Goal: Task Accomplishment & Management: Use online tool/utility

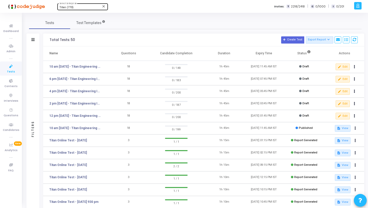
click at [82, 7] on div "Titan (770)" at bounding box center [80, 7] width 42 height 3
type input "Jaqu"
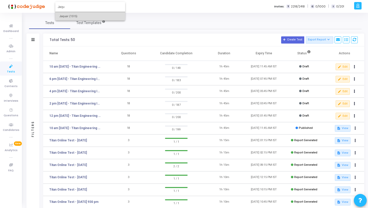
click at [70, 13] on span "Jaquar (1515)" at bounding box center [90, 16] width 62 height 8
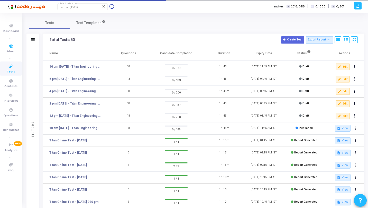
click at [14, 67] on icon at bounding box center [11, 66] width 11 height 6
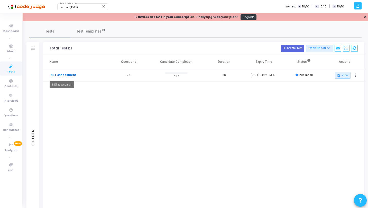
click at [64, 75] on link ".NET assessment" at bounding box center [62, 75] width 26 height 5
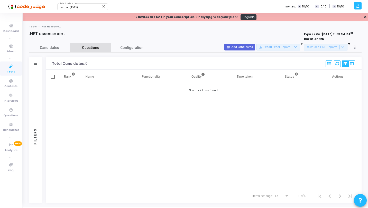
click at [85, 44] on link "Questions" at bounding box center [90, 47] width 41 height 9
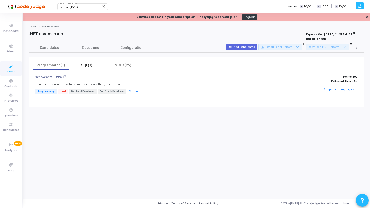
click at [88, 64] on div "SQL(1)" at bounding box center [87, 65] width 30 height 5
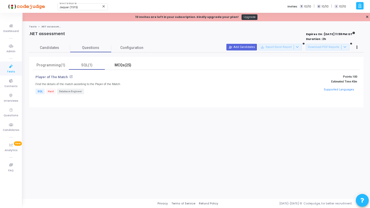
click at [125, 64] on div "MCQs(25)" at bounding box center [123, 65] width 30 height 5
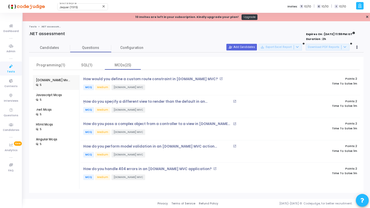
click at [9, 67] on icon at bounding box center [11, 66] width 11 height 6
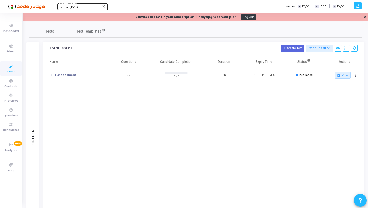
click at [85, 7] on div "Jaquar (1515)" at bounding box center [80, 7] width 42 height 3
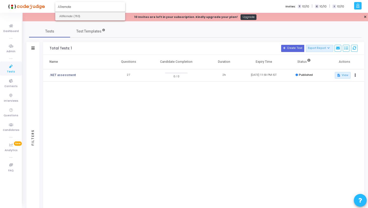
type input "Allremote"
click at [83, 15] on span "AllRemote (793)" at bounding box center [90, 16] width 62 height 8
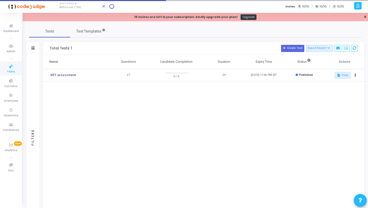
click at [13, 70] on span "Tests" at bounding box center [11, 72] width 8 height 4
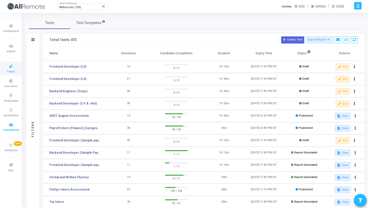
click at [12, 130] on span "Candidates" at bounding box center [11, 130] width 16 height 4
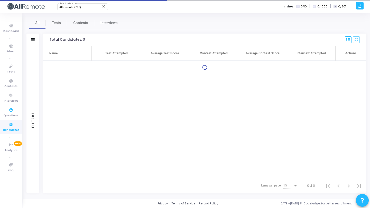
click at [11, 105] on ul "Dashboard true Admin true Tests Contests Interviews Questions Candidates true A…" at bounding box center [11, 111] width 22 height 188
click at [11, 110] on icon at bounding box center [11, 110] width 11 height 6
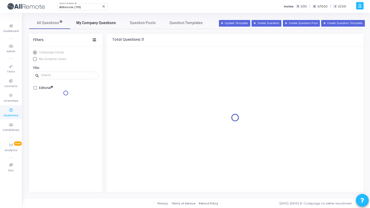
click at [103, 22] on span "My Company Questions" at bounding box center [96, 22] width 40 height 5
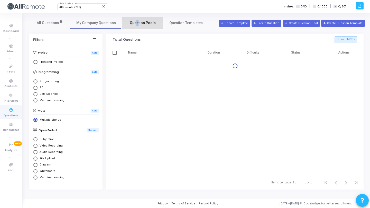
click at [134, 23] on span "Question Pools" at bounding box center [143, 22] width 26 height 5
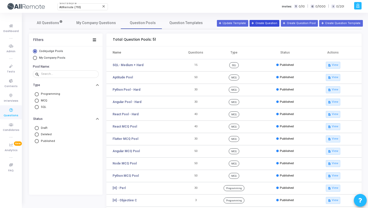
click at [265, 24] on button "Create Question" at bounding box center [264, 23] width 30 height 7
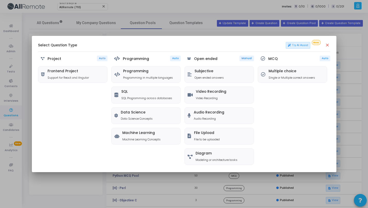
click at [327, 46] on mat-icon "close" at bounding box center [327, 45] width 5 height 5
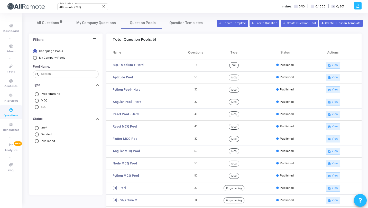
click at [60, 58] on span "My Company Pools" at bounding box center [52, 57] width 26 height 3
click at [37, 58] on input "My Company Pools" at bounding box center [35, 58] width 4 height 4
radio input "true"
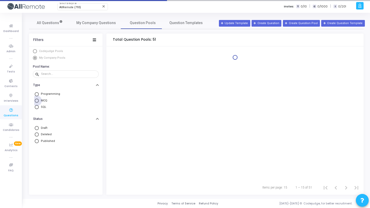
click at [43, 100] on span "MCQ" at bounding box center [43, 101] width 8 height 4
click at [39, 100] on input "MCQ" at bounding box center [37, 101] width 4 height 4
radio input "true"
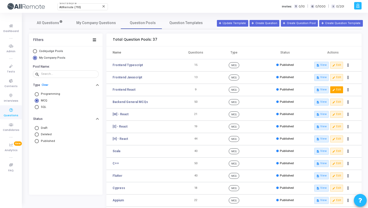
click at [338, 91] on button "edit Edit" at bounding box center [336, 89] width 13 height 7
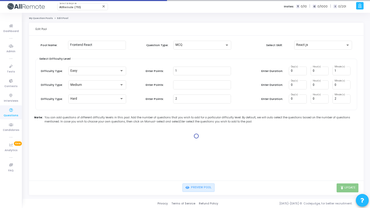
type input "1"
type input "2"
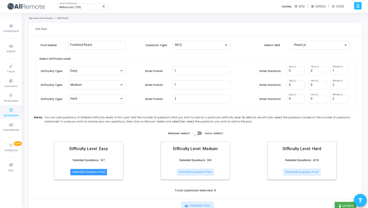
click at [92, 173] on button "View/Edit Question Pool" at bounding box center [88, 172] width 37 height 7
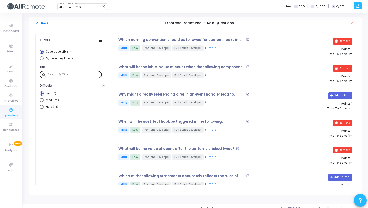
click at [80, 74] on input "text" at bounding box center [74, 74] width 52 height 3
paste input "Which of the following correctly validates that the age prop is a number?"
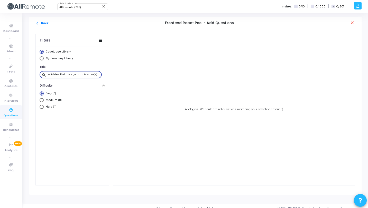
type input "Which of the following correctly validates that the age prop is a number?"
click at [56, 100] on span "Medium (0)" at bounding box center [53, 100] width 18 height 4
click at [44, 100] on input "Medium (0)" at bounding box center [42, 100] width 4 height 4
radio input "true"
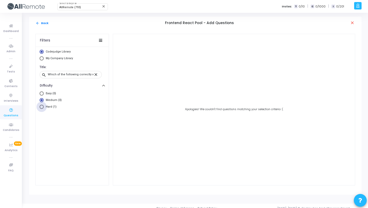
click at [54, 108] on span "Hard (1)" at bounding box center [50, 107] width 13 height 4
click at [44, 108] on input "Hard (1)" at bounding box center [42, 107] width 4 height 4
radio input "true"
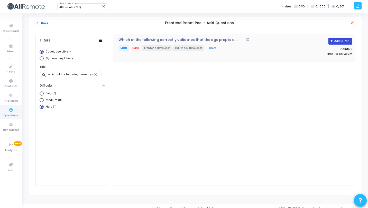
click at [335, 43] on button "Add to Pool" at bounding box center [340, 41] width 24 height 7
click at [96, 73] on mat-icon "close" at bounding box center [96, 74] width 6 height 5
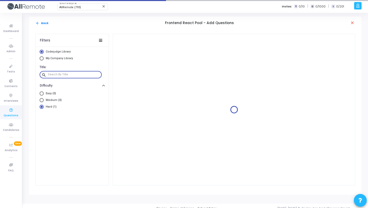
paste input "What will be rendered when the App component is executed given the following co…"
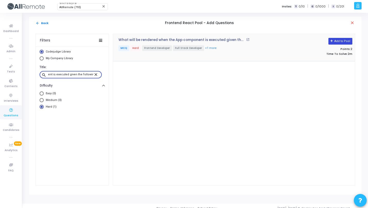
type input "What will be rendered when the App component is executed given the following co…"
click at [332, 42] on icon at bounding box center [331, 41] width 3 height 3
click at [97, 75] on mat-icon "close" at bounding box center [96, 74] width 6 height 5
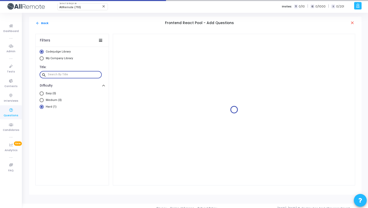
paste input "For what "webpack" command is used?"
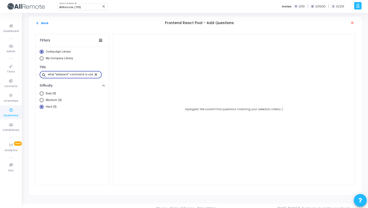
type input "what "webpack" command is used?"
click at [96, 74] on mat-icon "close" at bounding box center [96, 74] width 6 height 5
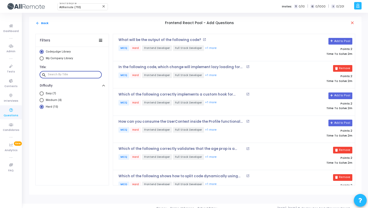
paste input "For what "webpack" command is used?"
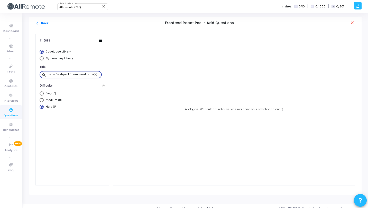
type input "For what "webpack" command is used?"
click at [61, 57] on span "My Company Library" at bounding box center [59, 58] width 27 height 3
click at [44, 57] on input "My Company Library" at bounding box center [42, 58] width 4 height 4
radio input "true"
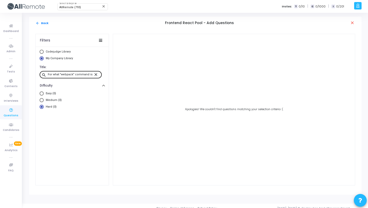
click at [96, 74] on mat-icon "close" at bounding box center [96, 74] width 6 height 5
click at [42, 24] on button "arrow_back Back" at bounding box center [41, 23] width 13 height 5
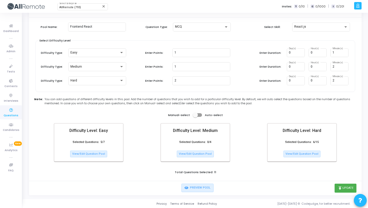
scroll to position [18, 0]
click at [344, 187] on button "publish Update" at bounding box center [345, 188] width 22 height 9
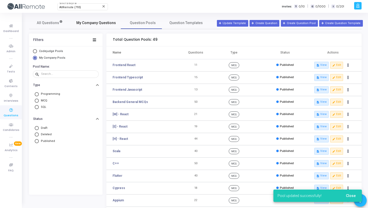
click at [83, 23] on span "My Company Questions" at bounding box center [96, 22] width 40 height 5
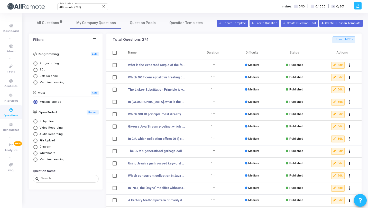
scroll to position [18, 0]
click at [63, 179] on input "text" at bounding box center [68, 178] width 55 height 3
paste input "For what "webpack" command is used?"
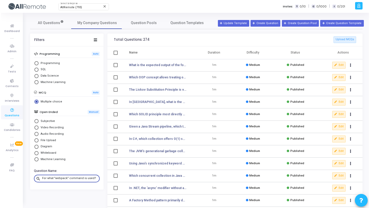
scroll to position [0, 2]
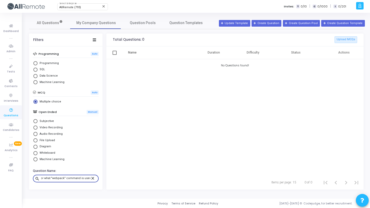
type input "For what "webpack" command is used?"
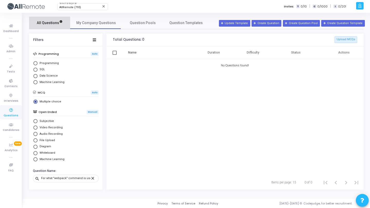
click at [61, 29] on link "All Questions" at bounding box center [49, 23] width 41 height 12
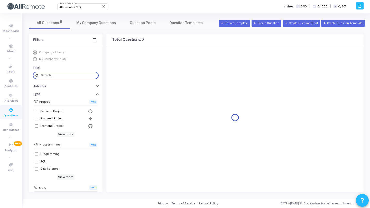
click at [51, 75] on input "text" at bounding box center [68, 75] width 55 height 3
paste input "For what "webpack" command is used?"
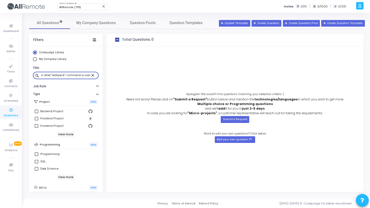
scroll to position [91, 0]
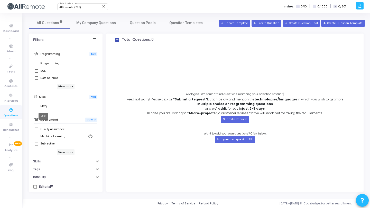
type input "For what "webpack" command is used?"
click at [45, 105] on div "MCQ" at bounding box center [43, 107] width 6 height 6
click at [36, 109] on input "MCQ" at bounding box center [36, 109] width 0 height 0
checkbox input "true"
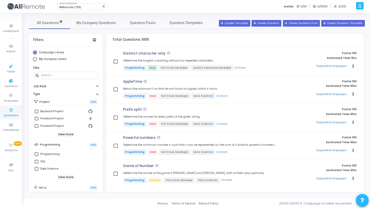
click at [12, 68] on icon at bounding box center [11, 66] width 11 height 6
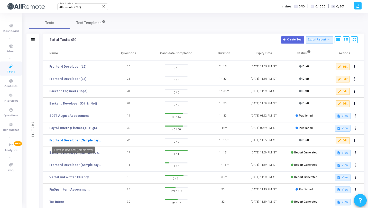
click at [80, 142] on link "Frontend Developer (Sample payo)" at bounding box center [74, 140] width 51 height 5
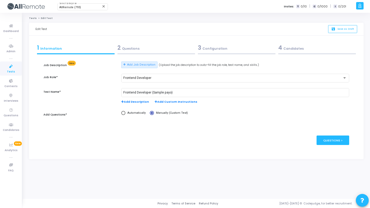
click at [120, 46] on span "2" at bounding box center [118, 48] width 3 height 8
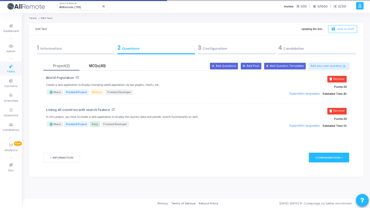
click at [96, 63] on div "MCQs(40)" at bounding box center [97, 65] width 30 height 5
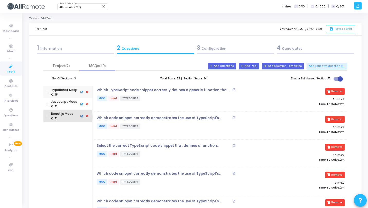
click at [57, 117] on div ": 12" at bounding box center [54, 119] width 6 height 4
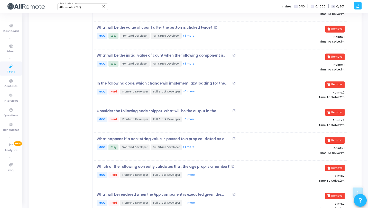
scroll to position [268, 0]
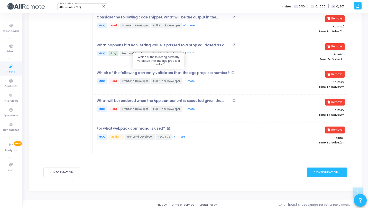
click at [141, 73] on p "Which of the following correctly validates that the age prop is a number?" at bounding box center [162, 73] width 133 height 4
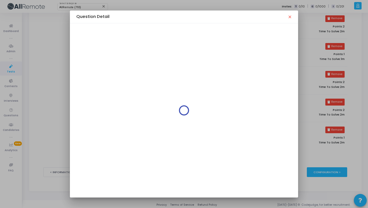
scroll to position [0, 0]
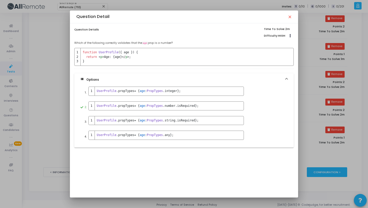
drag, startPoint x: 178, startPoint y: 43, endPoint x: 72, endPoint y: 42, distance: 106.5
click at [72, 42] on div "Question Details Time To Solve: 2m Difficulty: HIGH Clone Add To Test Which of …" at bounding box center [184, 110] width 228 height 175
copy p "Which of the following correctly validates that the age prop is a number?"
click at [288, 18] on mat-icon "close" at bounding box center [289, 17] width 4 height 4
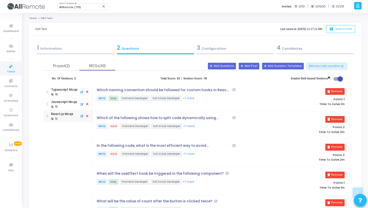
scroll to position [268, 0]
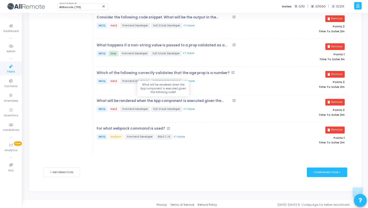
click at [181, 99] on p "What will be rendered when the App component is executed given the following co…" at bounding box center [163, 101] width 134 height 4
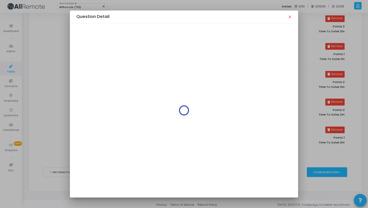
scroll to position [0, 0]
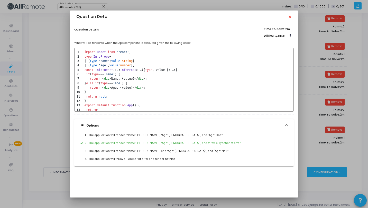
drag, startPoint x: 197, startPoint y: 42, endPoint x: 73, endPoint y: 42, distance: 123.7
click at [73, 42] on div "Question Details Time To Solve: 2m Difficulty: HIGH Clone Add To Test What will…" at bounding box center [184, 110] width 228 height 175
copy p "What will be rendered when the App component is executed given the following co…"
click at [288, 18] on mat-icon "close" at bounding box center [289, 17] width 4 height 4
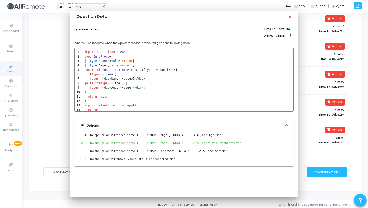
scroll to position [268, 0]
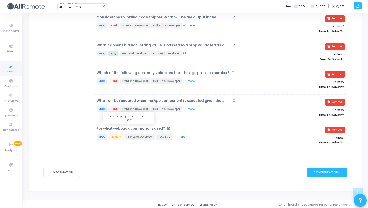
click at [150, 127] on p "For what webpack command is used?" at bounding box center [130, 129] width 69 height 4
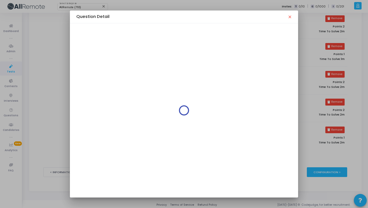
scroll to position [0, 0]
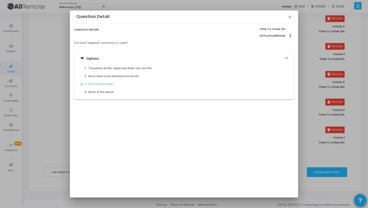
drag, startPoint x: 131, startPoint y: 42, endPoint x: 71, endPoint y: 43, distance: 59.6
click at [71, 43] on div "Question Details Time To Solve: 2m Difficulty: MEDIUM Clone Add To Test For wha…" at bounding box center [184, 110] width 228 height 175
copy p "For what "webpack" command is used?"
click at [288, 15] on mat-icon "close" at bounding box center [289, 17] width 4 height 4
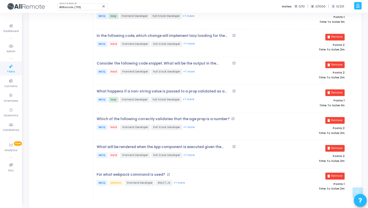
scroll to position [268, 0]
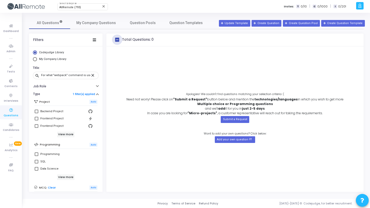
click at [117, 40] on span at bounding box center [117, 40] width 4 height 4
click at [117, 42] on input "checkbox" at bounding box center [117, 42] width 0 height 0
checkbox input "false"
click at [91, 95] on link "1 filter(s) applied" at bounding box center [84, 94] width 22 height 3
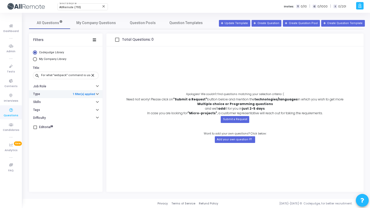
click at [91, 95] on link "1 filter(s) applied" at bounding box center [84, 94] width 22 height 3
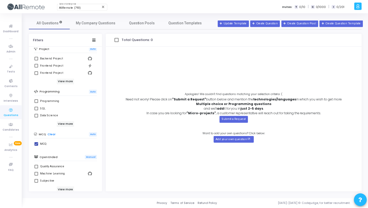
scroll to position [91, 0]
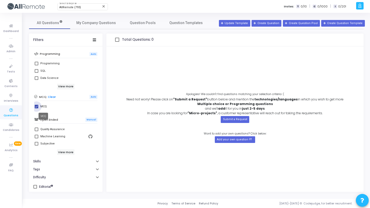
click at [41, 107] on div "MCQ" at bounding box center [43, 107] width 6 height 6
click at [36, 109] on input "MCQ" at bounding box center [36, 109] width 0 height 0
checkbox input "false"
click at [97, 20] on span "My Company Questions" at bounding box center [96, 22] width 40 height 5
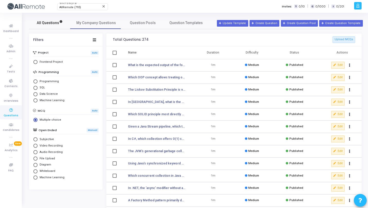
click at [51, 25] on span "All Questions" at bounding box center [50, 22] width 26 height 5
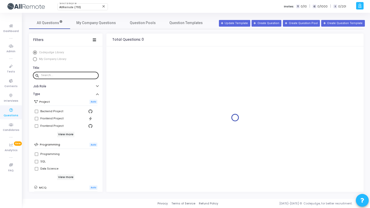
click at [55, 76] on input "text" at bounding box center [68, 75] width 55 height 3
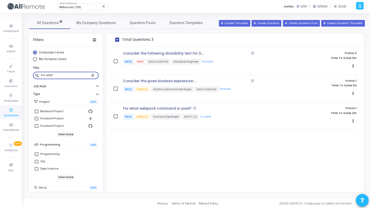
type input "For what"
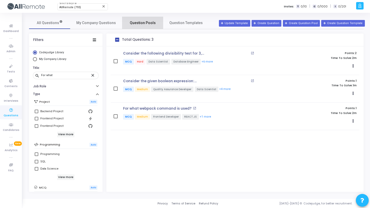
click at [145, 22] on span "Question Pools" at bounding box center [143, 22] width 26 height 5
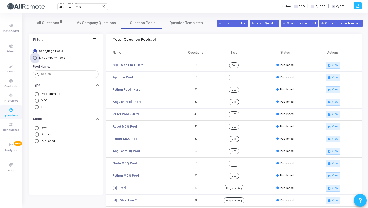
click at [50, 60] on span "My Company Pools" at bounding box center [51, 58] width 29 height 4
click at [37, 60] on input "My Company Pools" at bounding box center [35, 58] width 4 height 4
radio input "true"
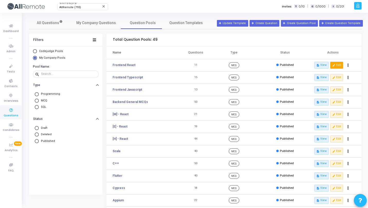
click at [335, 66] on button "edit Edit" at bounding box center [336, 65] width 13 height 7
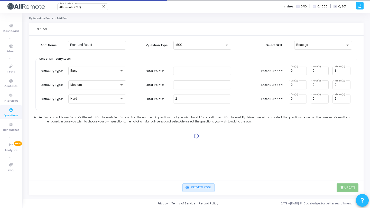
type input "1"
type input "2"
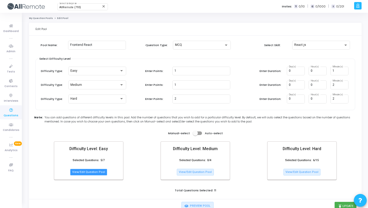
click at [103, 174] on button "View/Edit Question Pool" at bounding box center [88, 172] width 37 height 7
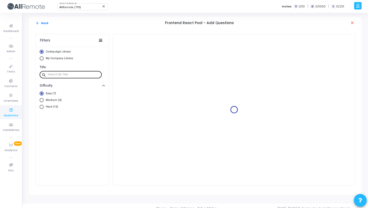
click at [71, 76] on input "text" at bounding box center [74, 74] width 52 height 3
type input "For what"
click at [57, 101] on span "Medium (1)" at bounding box center [53, 100] width 18 height 4
click at [44, 101] on input "Medium (1)" at bounding box center [42, 100] width 4 height 4
radio input "true"
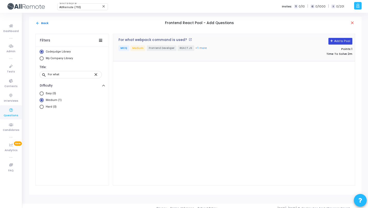
click at [337, 42] on button "Add to Pool" at bounding box center [340, 41] width 24 height 7
click at [41, 24] on button "arrow_back Back" at bounding box center [41, 23] width 13 height 5
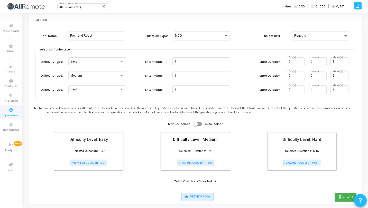
scroll to position [18, 0]
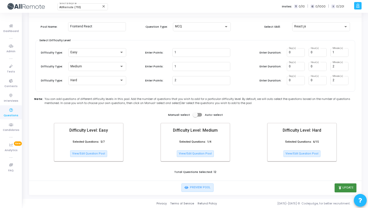
click at [335, 187] on button "publish Update" at bounding box center [345, 188] width 22 height 9
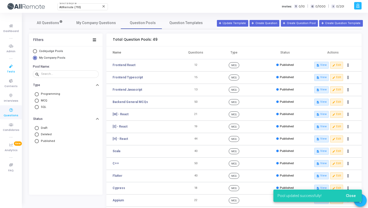
click at [9, 66] on icon at bounding box center [11, 66] width 11 height 6
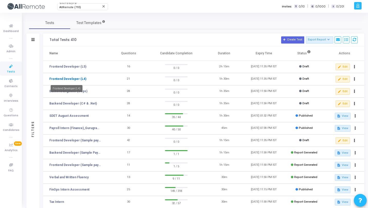
click at [75, 79] on link "Frontend Developer (L4)" at bounding box center [67, 79] width 37 height 5
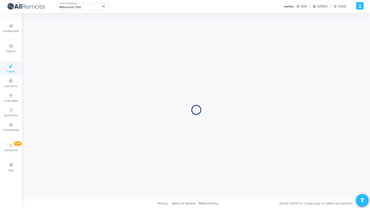
type input "Frontend Developer (L4)"
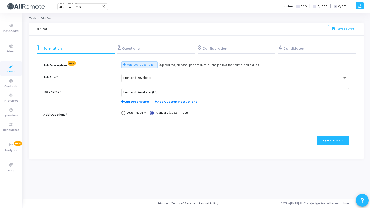
click at [136, 44] on div "2 Questions" at bounding box center [156, 48] width 78 height 8
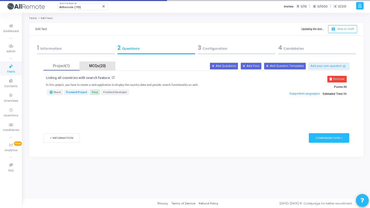
click at [90, 66] on div "MCQs(20)" at bounding box center [97, 65] width 30 height 5
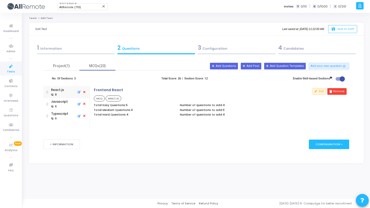
click at [61, 105] on div ": 6" at bounding box center [59, 106] width 17 height 5
click at [64, 115] on div "Typescript" at bounding box center [59, 114] width 17 height 5
click at [64, 93] on div "React.js : 8" at bounding box center [66, 92] width 40 height 12
click at [76, 62] on div "Project(1)" at bounding box center [61, 66] width 36 height 9
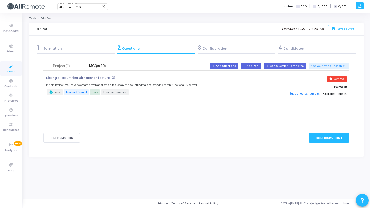
click at [91, 65] on div "MCQs(20)" at bounding box center [97, 65] width 30 height 5
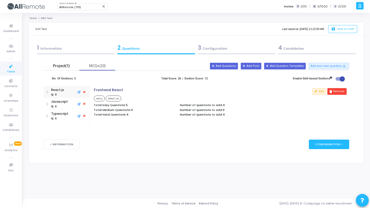
click at [61, 67] on div "Project(1)" at bounding box center [61, 65] width 30 height 5
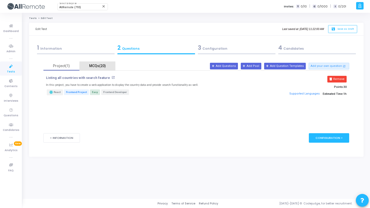
click at [84, 66] on div "MCQs(20)" at bounding box center [97, 65] width 30 height 5
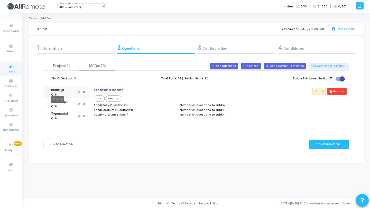
click at [61, 92] on div "React.js" at bounding box center [57, 90] width 13 height 5
click at [318, 89] on button "Edit" at bounding box center [318, 91] width 13 height 7
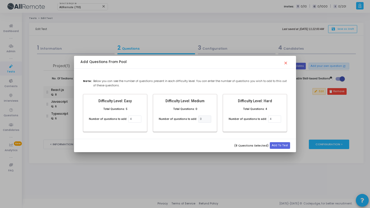
click at [284, 63] on mat-icon "close" at bounding box center [286, 62] width 6 height 6
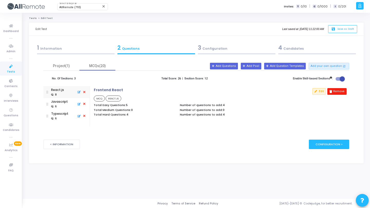
click at [339, 93] on button "Remove" at bounding box center [336, 91] width 19 height 7
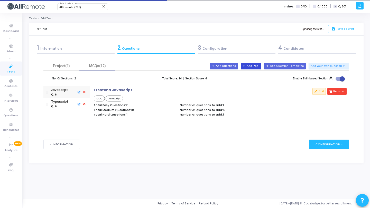
click at [257, 66] on button "Add Pool" at bounding box center [250, 66] width 21 height 7
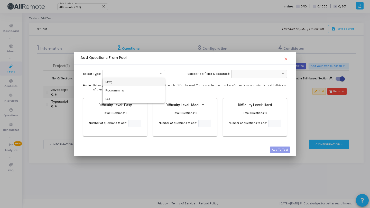
click at [159, 75] on span at bounding box center [161, 74] width 6 height 4
click at [150, 82] on div "MCQ" at bounding box center [134, 82] width 62 height 8
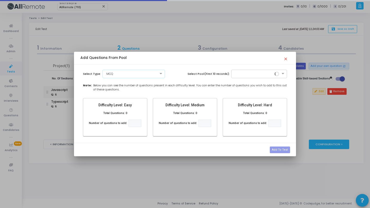
click at [239, 68] on div "Select Type: × MCQ Select Pool(First 10 records): Note: Below you can see the n…" at bounding box center [185, 104] width 222 height 79
click at [243, 73] on input "text" at bounding box center [254, 73] width 40 height 4
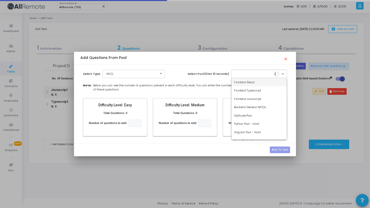
click at [242, 82] on span "Frontend React" at bounding box center [244, 82] width 21 height 4
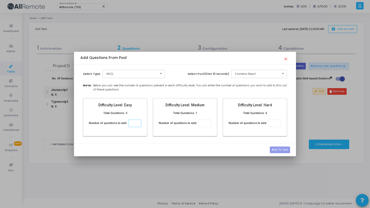
click at [132, 124] on input "number" at bounding box center [134, 123] width 13 height 7
type input "4"
click at [274, 124] on input "number" at bounding box center [274, 123] width 13 height 7
type input "5"
click at [207, 122] on input "number" at bounding box center [204, 123] width 13 height 7
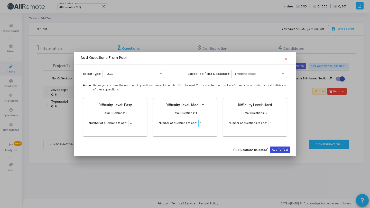
type input "1"
click at [281, 150] on button "Add To Test" at bounding box center [279, 150] width 20 height 7
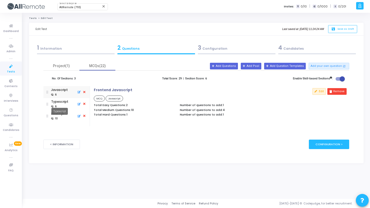
click at [63, 103] on div "Typescript" at bounding box center [59, 102] width 17 height 5
drag, startPoint x: 53, startPoint y: 115, endPoint x: 52, endPoint y: 90, distance: 25.2
click at [60, 105] on mat-tooltip-component "React.js" at bounding box center [57, 99] width 21 height 14
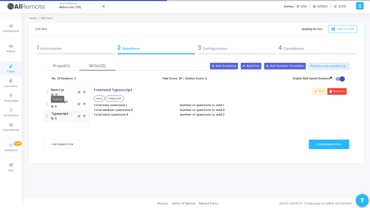
click at [62, 104] on mat-tooltip-component "React.js" at bounding box center [57, 99] width 21 height 14
click at [65, 105] on div ": 6" at bounding box center [59, 106] width 17 height 5
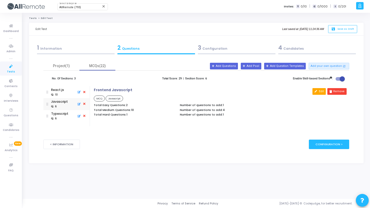
click at [318, 90] on button "Edit" at bounding box center [318, 91] width 13 height 7
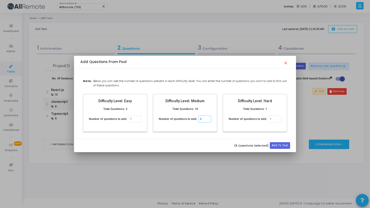
click at [204, 119] on input "4" at bounding box center [204, 119] width 13 height 7
type input "5"
click at [277, 145] on button "Add To Test" at bounding box center [279, 145] width 20 height 7
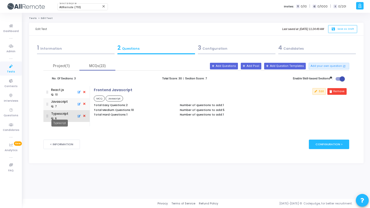
click at [65, 116] on div "Typescript" at bounding box center [59, 114] width 17 height 5
click at [320, 92] on button "Edit" at bounding box center [318, 91] width 13 height 7
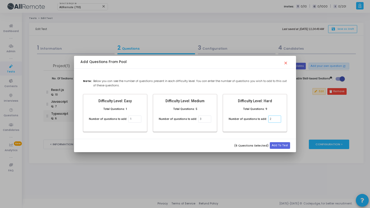
click at [277, 119] on input "2" at bounding box center [274, 119] width 13 height 7
type input "4"
click at [283, 146] on button "Add To Test" at bounding box center [279, 145] width 20 height 7
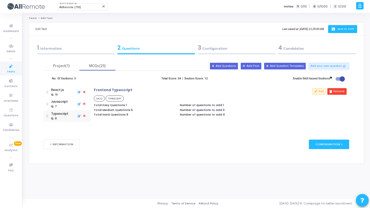
click at [335, 28] on icon "save" at bounding box center [333, 29] width 5 height 4
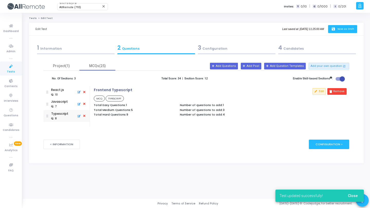
click at [13, 66] on icon at bounding box center [11, 66] width 11 height 6
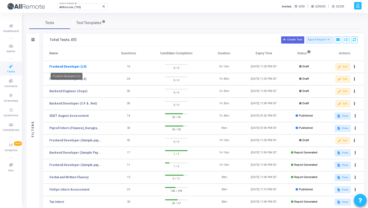
click at [73, 67] on link "Frontend Developer (L5)" at bounding box center [67, 66] width 37 height 5
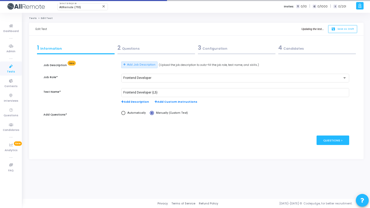
click at [153, 50] on div "2 Questions" at bounding box center [156, 48] width 78 height 8
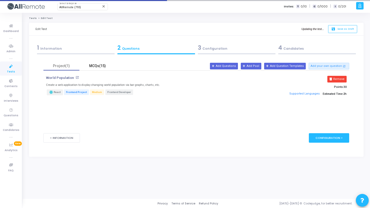
click at [100, 66] on div "MCQs(15)" at bounding box center [97, 65] width 30 height 5
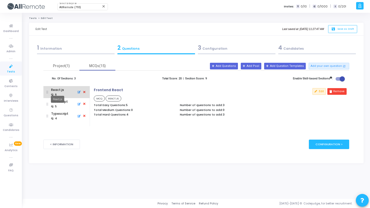
click at [60, 90] on div "React.js" at bounding box center [57, 90] width 13 height 5
click at [338, 92] on button "Remove" at bounding box center [336, 91] width 19 height 7
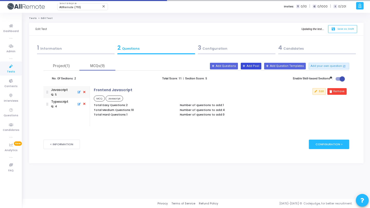
click at [254, 66] on button "Add Pool" at bounding box center [250, 66] width 21 height 7
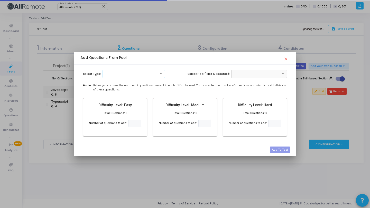
click at [151, 75] on div at bounding box center [133, 74] width 63 height 8
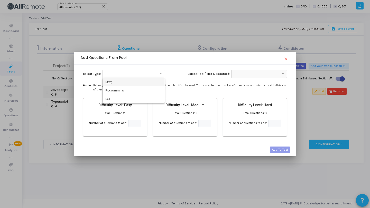
click at [148, 79] on div "MCQ" at bounding box center [134, 82] width 62 height 8
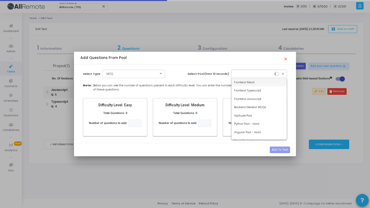
click at [252, 77] on div at bounding box center [259, 74] width 56 height 8
click at [246, 82] on span "Frontend React" at bounding box center [244, 82] width 21 height 4
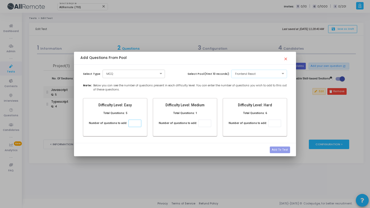
click at [133, 125] on input "number" at bounding box center [134, 123] width 13 height 7
type input "3"
click at [270, 122] on input "number" at bounding box center [274, 123] width 13 height 7
type input "3"
click at [279, 149] on button "Add To Test" at bounding box center [279, 150] width 20 height 7
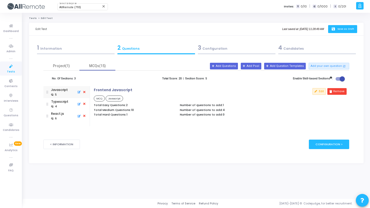
click at [337, 28] on span "Save as Draft" at bounding box center [345, 28] width 17 height 3
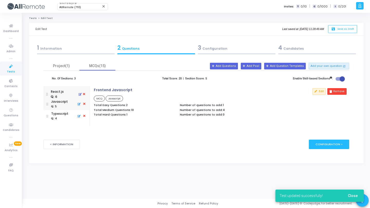
drag, startPoint x: 53, startPoint y: 117, endPoint x: 52, endPoint y: 91, distance: 26.0
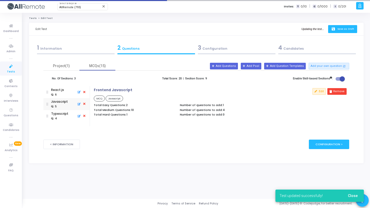
click at [334, 27] on button "save Save as Draft" at bounding box center [342, 29] width 29 height 8
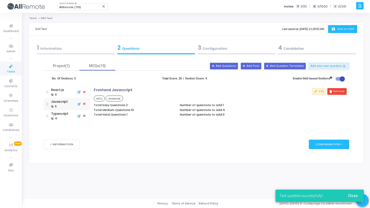
click at [15, 67] on icon at bounding box center [11, 66] width 11 height 6
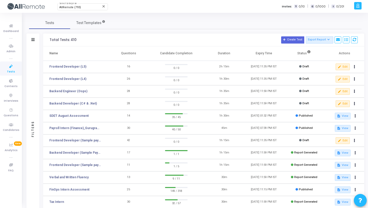
click at [14, 68] on icon at bounding box center [11, 66] width 11 height 6
click at [78, 7] on span "AllRemote (793)" at bounding box center [70, 7] width 22 height 3
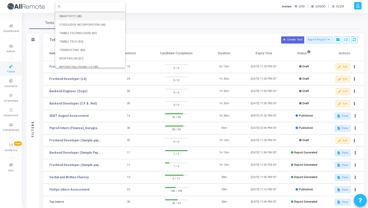
type input "T"
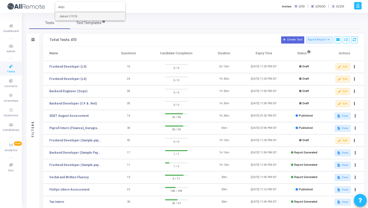
type input "Jaqu"
click at [78, 17] on span "Jaquar (1515)" at bounding box center [90, 16] width 62 height 8
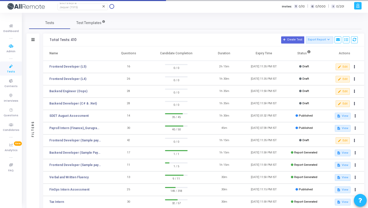
click at [13, 66] on icon at bounding box center [11, 66] width 11 height 6
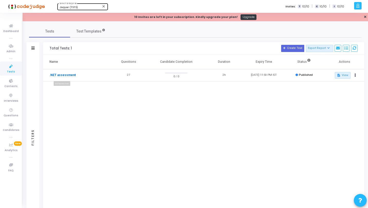
click at [72, 75] on link ".NET assessment" at bounding box center [62, 75] width 26 height 5
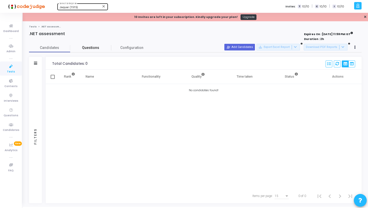
click at [89, 46] on span "Questions" at bounding box center [90, 47] width 41 height 5
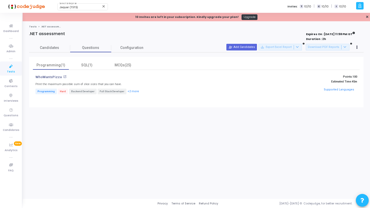
click at [10, 67] on icon at bounding box center [11, 66] width 11 height 6
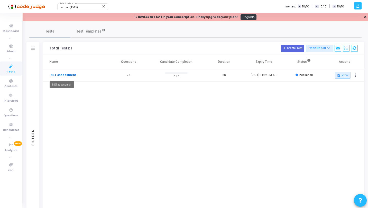
click at [68, 76] on link ".NET assessment" at bounding box center [62, 75] width 26 height 5
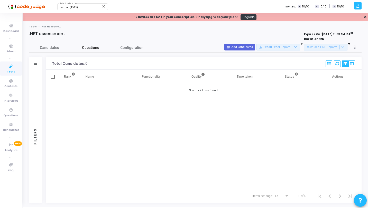
click at [90, 47] on span "Questions" at bounding box center [90, 47] width 41 height 5
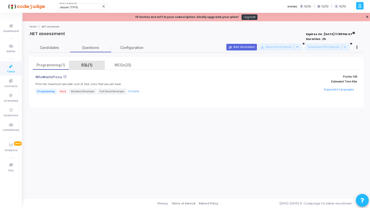
click at [81, 65] on div "SQL(1)" at bounding box center [87, 65] width 30 height 5
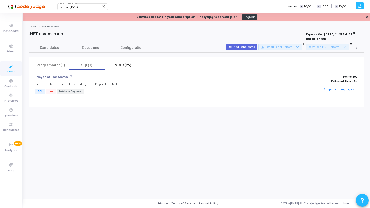
click at [119, 65] on div "MCQs(25)" at bounding box center [123, 65] width 30 height 5
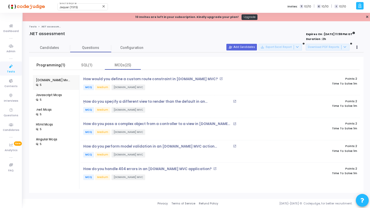
click at [51, 65] on div "Programming(1)" at bounding box center [51, 65] width 30 height 5
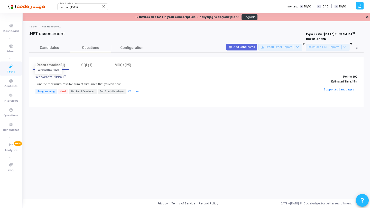
click at [54, 78] on p "WhoWantsPizza" at bounding box center [48, 77] width 26 height 4
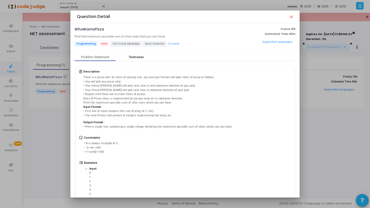
click at [138, 56] on div "Testcases" at bounding box center [136, 57] width 15 height 4
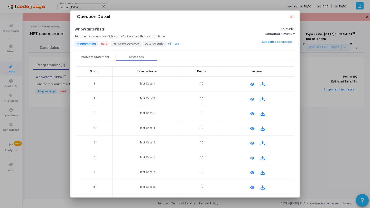
click at [250, 83] on mat-icon "remove_red_eye" at bounding box center [252, 84] width 6 height 6
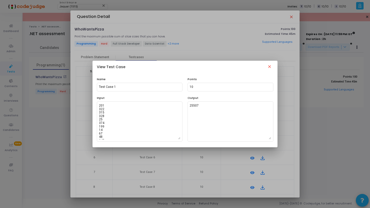
click at [270, 65] on mat-icon "close" at bounding box center [269, 67] width 6 height 6
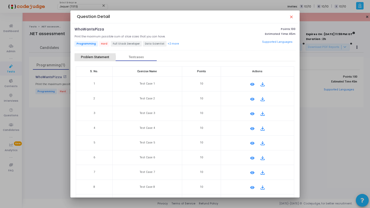
click at [109, 60] on div "Problem Statement" at bounding box center [94, 57] width 41 height 8
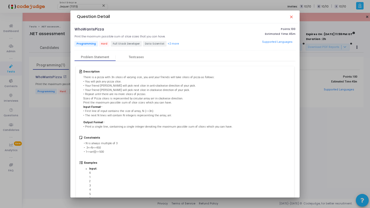
click at [292, 17] on mat-icon "close" at bounding box center [291, 17] width 4 height 4
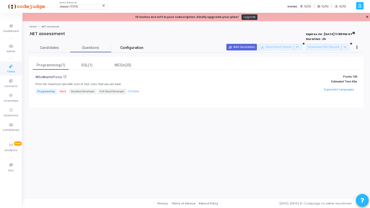
click at [141, 47] on span "Configuration" at bounding box center [131, 47] width 23 height 5
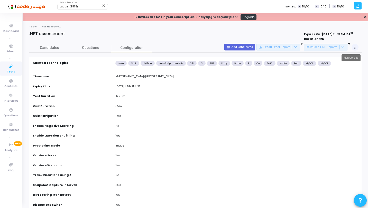
click at [353, 47] on button at bounding box center [354, 47] width 7 height 7
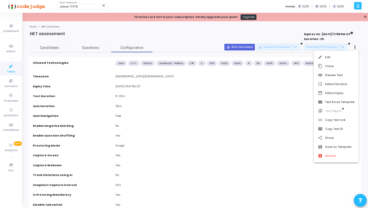
click at [202, 91] on div at bounding box center [184, 104] width 368 height 208
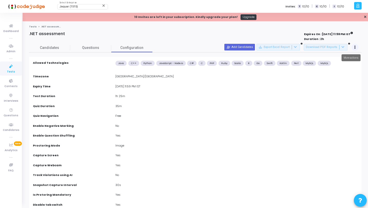
click at [354, 47] on icon at bounding box center [354, 47] width 1 height 3
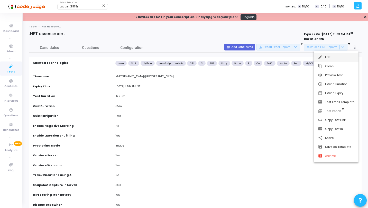
click at [337, 59] on button "edit Edit" at bounding box center [335, 57] width 45 height 9
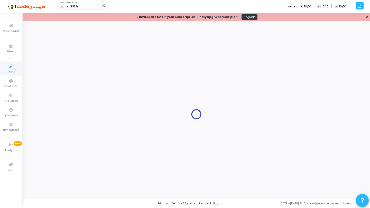
type input ".NET assessment"
type input "8/31/2025, 11:59 PM"
type input "1"
type input "25"
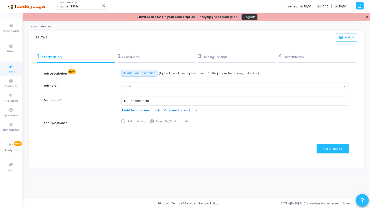
click at [209, 57] on div "3 Configuration" at bounding box center [237, 56] width 78 height 8
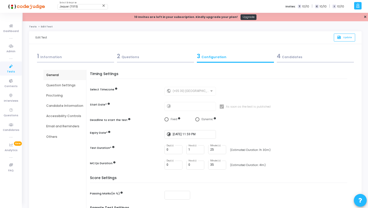
click at [65, 86] on div "Question Settings" at bounding box center [64, 85] width 37 height 5
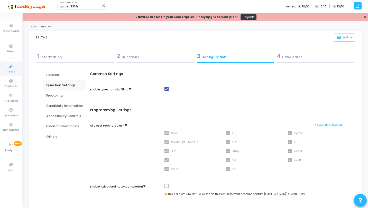
click at [137, 61] on div "2 Questions" at bounding box center [155, 58] width 80 height 14
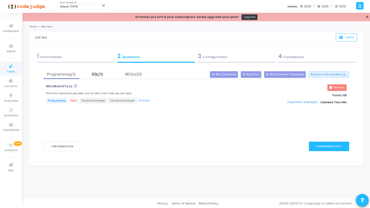
click at [98, 75] on div "SQL(1)" at bounding box center [97, 74] width 30 height 5
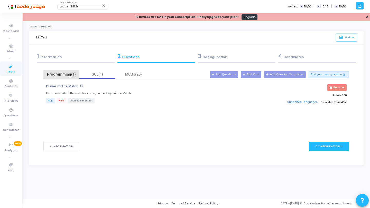
click at [66, 76] on div "Programming(1)" at bounding box center [61, 74] width 30 height 5
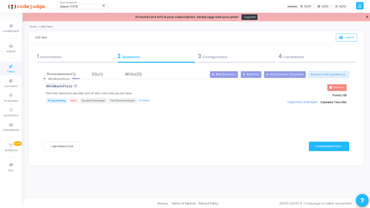
click at [60, 86] on p "WhoWantsPizza" at bounding box center [59, 86] width 26 height 4
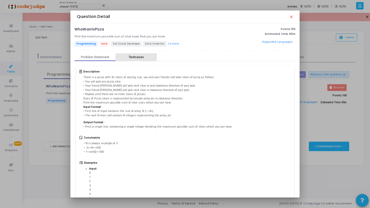
click at [137, 60] on div "Testcases" at bounding box center [135, 57] width 41 height 8
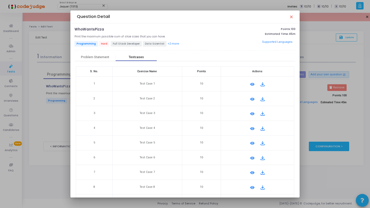
scroll to position [37, 0]
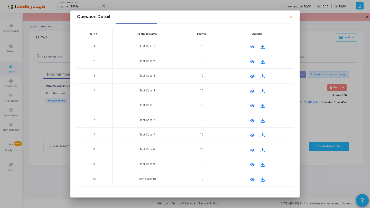
click at [249, 47] on mat-icon "remove_red_eye" at bounding box center [252, 47] width 6 height 6
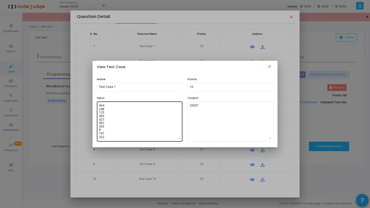
scroll to position [674, 0]
click at [269, 66] on mat-icon "close" at bounding box center [269, 67] width 6 height 6
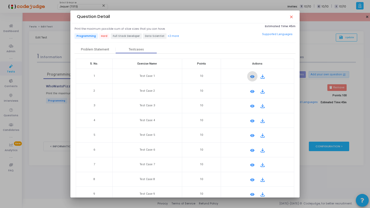
scroll to position [0, 0]
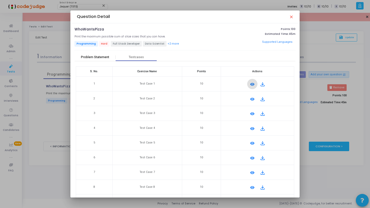
click at [103, 59] on div "Problem Statement" at bounding box center [94, 57] width 41 height 8
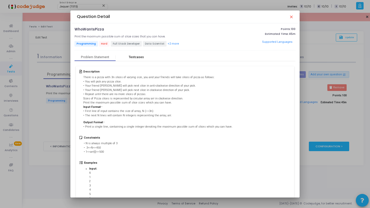
click at [136, 56] on div "Testcases" at bounding box center [136, 57] width 15 height 4
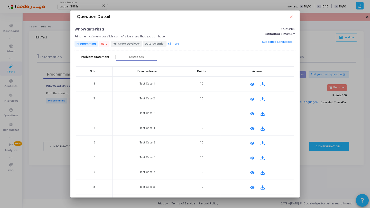
click at [108, 57] on div "Problem Statement" at bounding box center [95, 57] width 28 height 4
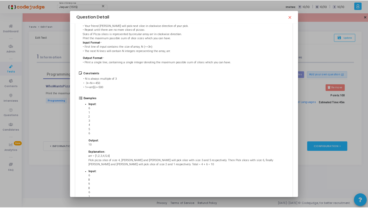
scroll to position [6, 0]
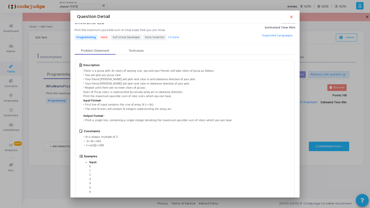
click at [292, 16] on mat-icon "close" at bounding box center [291, 17] width 4 height 4
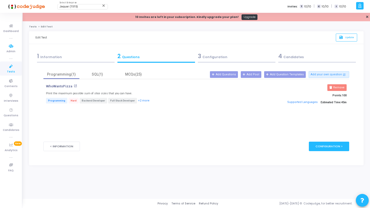
click at [9, 72] on span "Tests" at bounding box center [11, 72] width 8 height 4
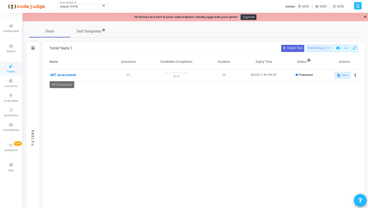
click at [71, 77] on link ".NET assessment" at bounding box center [62, 75] width 26 height 5
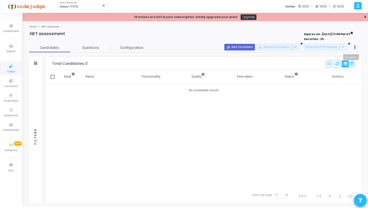
click at [355, 48] on icon at bounding box center [354, 47] width 1 height 3
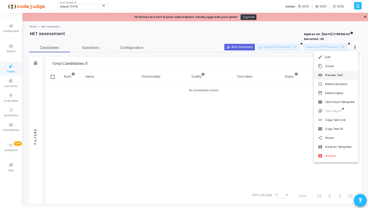
click at [335, 76] on button "visibility Preview Test" at bounding box center [335, 75] width 45 height 9
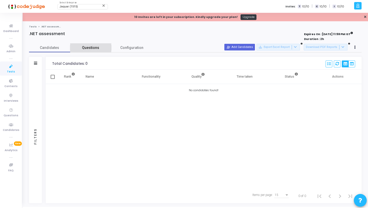
click at [93, 47] on span "Questions" at bounding box center [90, 47] width 41 height 5
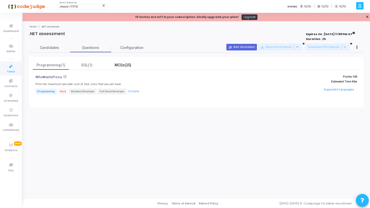
click at [128, 66] on div "MCQs(25)" at bounding box center [123, 65] width 30 height 5
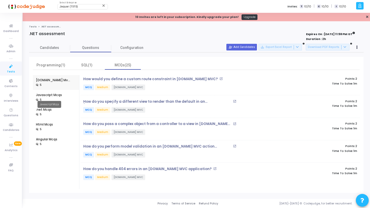
click at [50, 94] on div "Javascript Mcqs" at bounding box center [49, 95] width 26 height 5
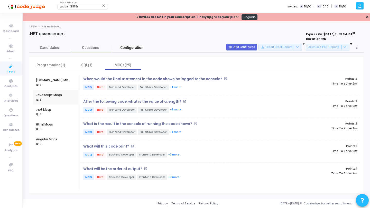
click at [135, 46] on span "Configuration" at bounding box center [131, 47] width 23 height 5
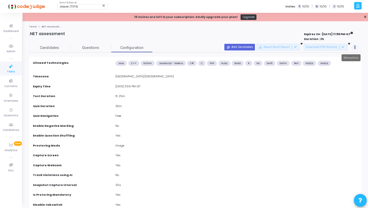
click at [356, 48] on button at bounding box center [354, 47] width 7 height 7
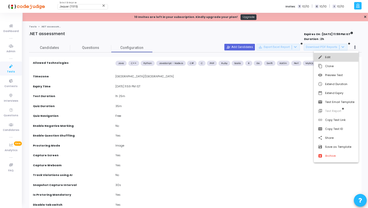
click at [348, 58] on button "edit Edit" at bounding box center [335, 57] width 45 height 9
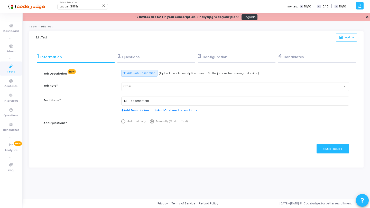
click at [203, 56] on div "3 Configuration" at bounding box center [237, 56] width 78 height 8
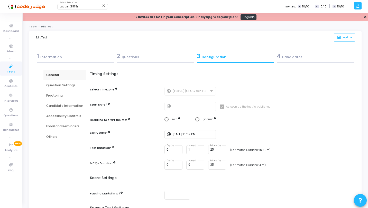
click at [60, 95] on div "Proctoring" at bounding box center [64, 95] width 37 height 5
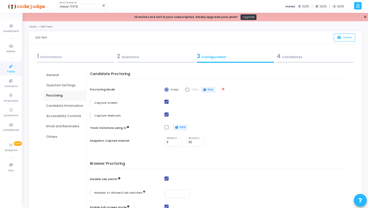
click at [66, 86] on div "Question Settings" at bounding box center [64, 85] width 37 height 5
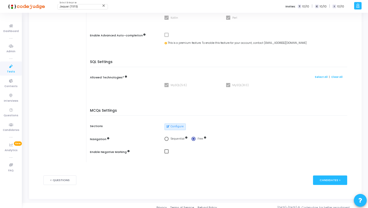
scroll to position [156, 0]
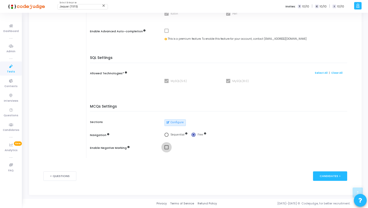
click at [164, 149] on span at bounding box center [166, 148] width 4 height 4
click at [166, 150] on input "checkbox" at bounding box center [166, 150] width 0 height 0
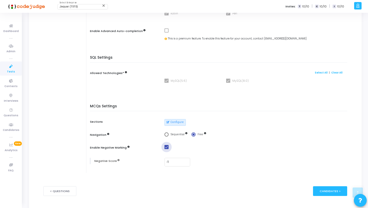
click at [166, 146] on span at bounding box center [166, 147] width 4 height 4
click at [166, 149] on input "checkbox" at bounding box center [166, 149] width 0 height 0
checkbox input "false"
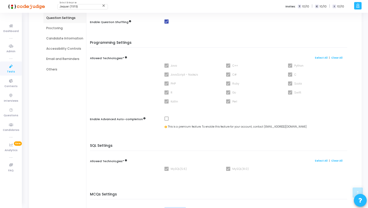
scroll to position [0, 0]
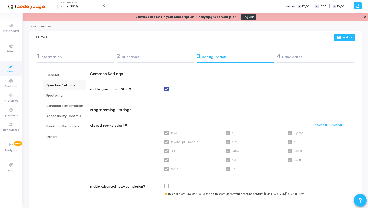
click at [340, 35] on icon "save" at bounding box center [338, 37] width 5 height 4
click at [65, 99] on div "Proctoring" at bounding box center [64, 96] width 43 height 10
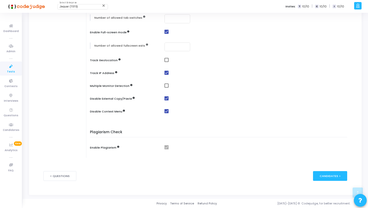
scroll to position [4, 0]
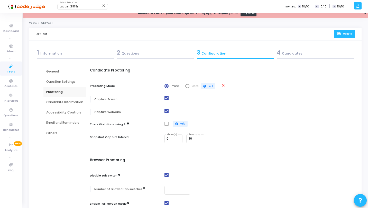
click at [286, 55] on div "4 Candidates" at bounding box center [314, 53] width 77 height 8
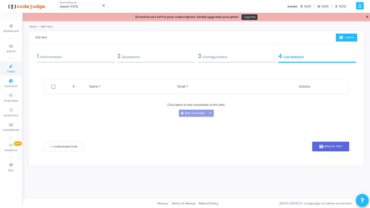
click at [9, 69] on icon at bounding box center [11, 66] width 11 height 6
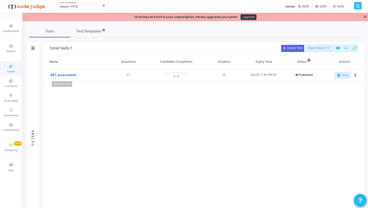
click at [69, 75] on link ".NET assessment" at bounding box center [62, 75] width 26 height 5
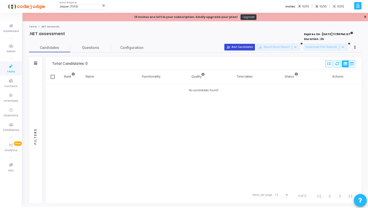
click at [250, 48] on button "person_add_alt Add Candidates" at bounding box center [239, 47] width 31 height 7
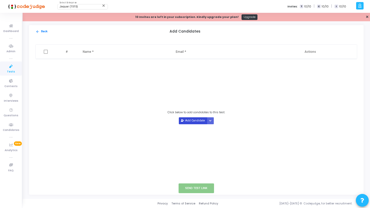
click at [197, 122] on button "Add Candidate" at bounding box center [193, 121] width 28 height 7
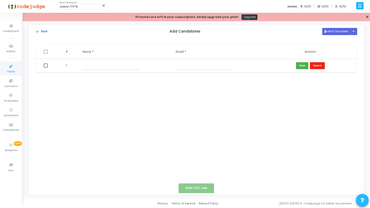
click at [319, 67] on button "Cancel" at bounding box center [317, 65] width 15 height 7
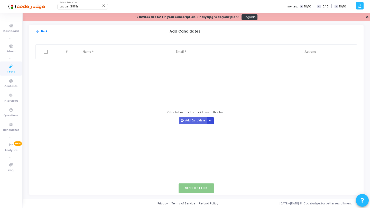
click at [212, 121] on button "Button group with nested dropdown" at bounding box center [210, 121] width 7 height 7
click at [225, 131] on button "Upload Candidate List" at bounding box center [225, 130] width 39 height 7
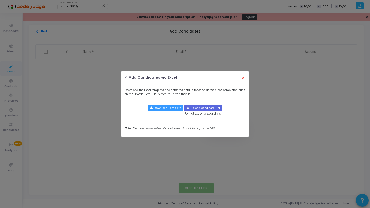
click at [244, 77] on button "×" at bounding box center [242, 77] width 11 height 11
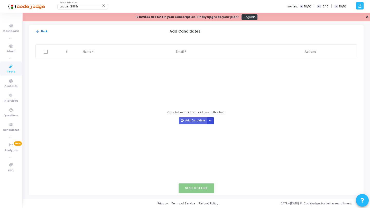
click at [212, 120] on button "Button group with nested dropdown" at bounding box center [210, 121] width 7 height 7
click at [221, 128] on button "Upload Candidate List" at bounding box center [225, 130] width 39 height 7
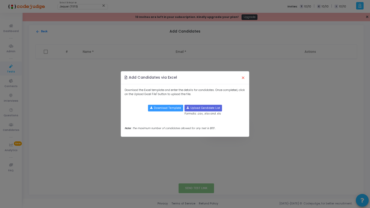
click at [241, 76] on button "×" at bounding box center [242, 77] width 11 height 11
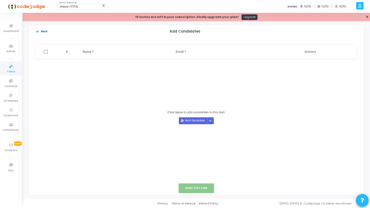
click at [38, 29] on button "arrow_back Back" at bounding box center [41, 31] width 12 height 5
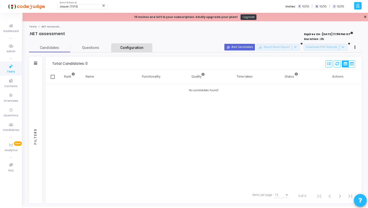
click at [120, 49] on link "Configuration" at bounding box center [131, 47] width 41 height 9
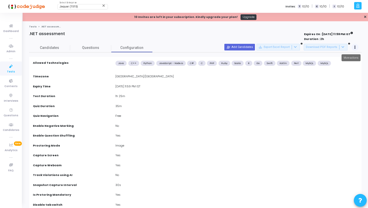
click at [355, 47] on icon at bounding box center [354, 47] width 1 height 3
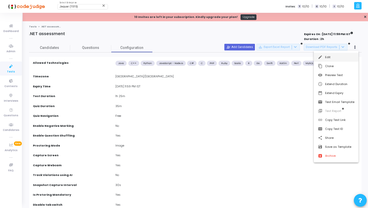
click at [335, 57] on button "edit Edit" at bounding box center [335, 57] width 45 height 9
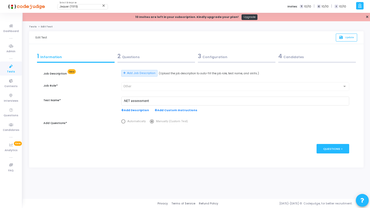
click at [241, 62] on div "3 Configuration" at bounding box center [236, 58] width 80 height 14
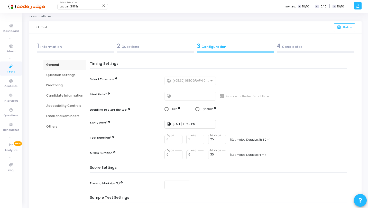
scroll to position [36, 0]
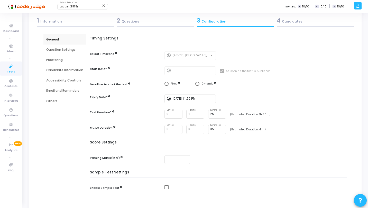
click at [164, 83] on span "Select confirmation" at bounding box center [166, 84] width 4 height 4
click at [164, 83] on input "Fixed" at bounding box center [166, 84] width 4 height 4
radio input "true"
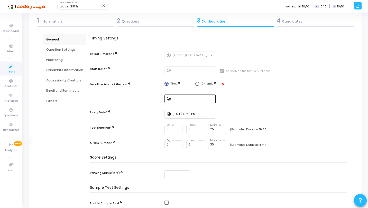
click at [177, 94] on div at bounding box center [192, 98] width 41 height 9
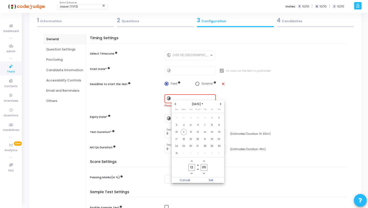
scroll to position [0, 0]
click at [183, 133] on span "11" at bounding box center [183, 132] width 6 height 6
click at [240, 99] on div at bounding box center [184, 104] width 368 height 208
type input "8/11/2025, 12:05 PM"
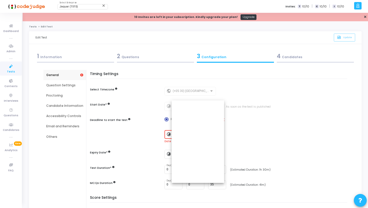
scroll to position [36, 0]
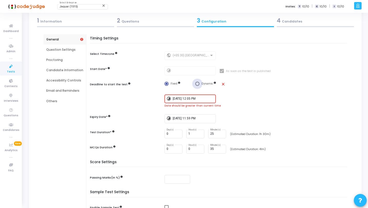
click at [202, 84] on span "Dynamic" at bounding box center [207, 83] width 12 height 3
click at [199, 84] on input "Dynamic" at bounding box center [197, 84] width 4 height 4
radio input "true"
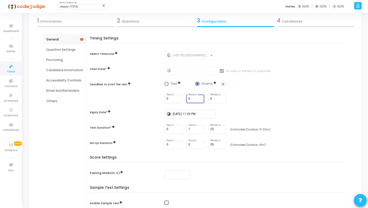
click at [193, 98] on input "0" at bounding box center [195, 99] width 14 height 4
type input "1"
click at [199, 98] on input "1" at bounding box center [195, 99] width 14 height 4
click at [223, 104] on div "Timing Settings Select Timezone public (+05:30) Asia/Calcutta Start Date* timel…" at bounding box center [219, 96] width 254 height 120
click at [224, 83] on mat-icon "close" at bounding box center [223, 84] width 4 height 4
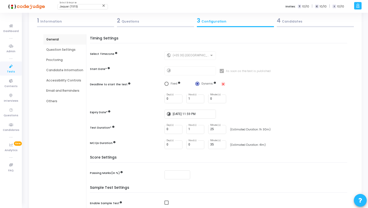
radio input "false"
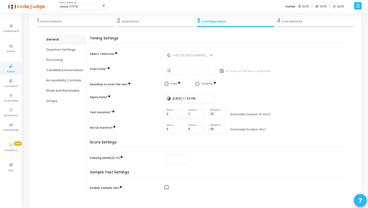
click at [14, 66] on icon at bounding box center [11, 66] width 11 height 6
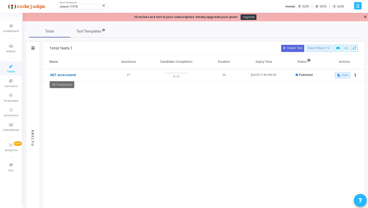
click at [65, 76] on link ".NET assessment" at bounding box center [62, 75] width 26 height 5
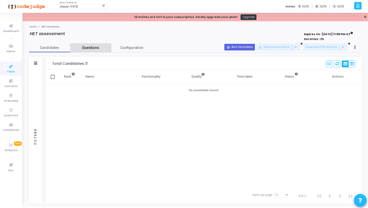
click at [99, 45] on link "Questions" at bounding box center [90, 47] width 41 height 9
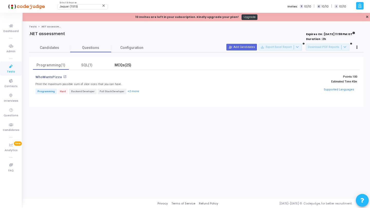
click at [115, 64] on div "MCQs(25)" at bounding box center [123, 65] width 30 height 5
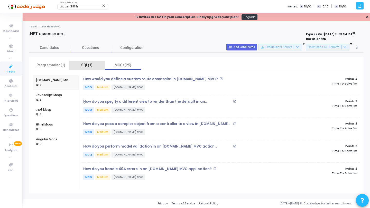
click at [84, 62] on div "SQL(1)" at bounding box center [87, 65] width 36 height 9
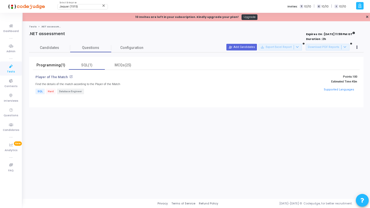
click at [54, 67] on div "Programming(1)" at bounding box center [51, 65] width 30 height 5
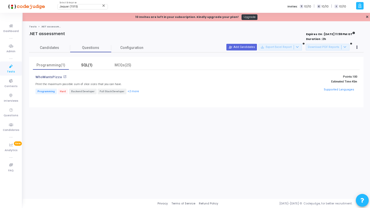
click at [89, 67] on div "SQL(1)" at bounding box center [87, 65] width 30 height 5
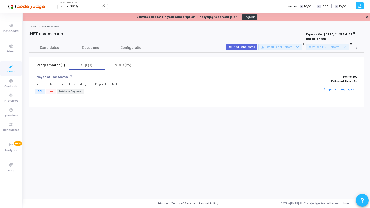
click at [56, 65] on div "Programming(1)" at bounding box center [51, 65] width 30 height 5
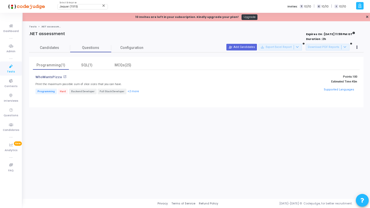
drag, startPoint x: 352, startPoint y: 82, endPoint x: 364, endPoint y: 82, distance: 12.1
click at [364, 82] on div "Candidates Questions Configuration Filters Filters Candidate Name/Email search …" at bounding box center [195, 75] width 339 height 64
click at [356, 81] on span "45m" at bounding box center [353, 81] width 5 height 3
click at [123, 50] on span "Configuration" at bounding box center [131, 47] width 23 height 5
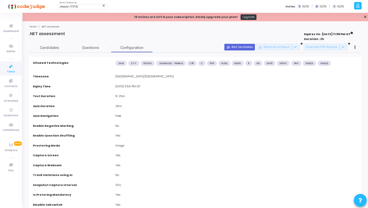
click at [12, 67] on icon at bounding box center [11, 66] width 11 height 6
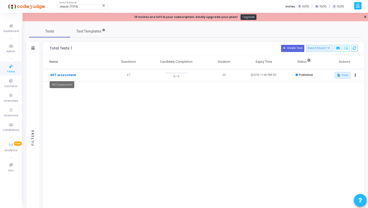
click at [65, 75] on link ".NET assessment" at bounding box center [62, 75] width 26 height 5
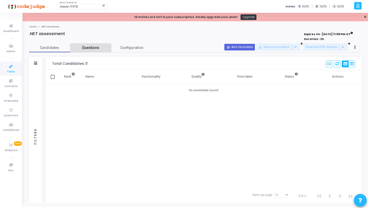
click at [96, 49] on span "Questions" at bounding box center [90, 47] width 41 height 5
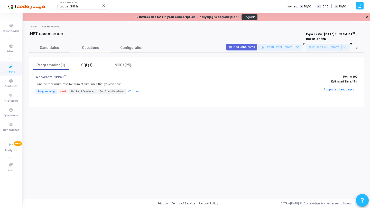
click at [91, 63] on div "SQL(1)" at bounding box center [87, 65] width 30 height 5
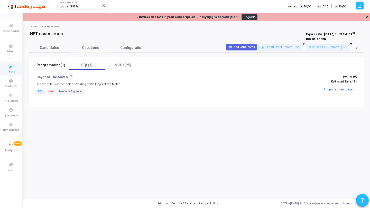
click at [48, 66] on div "Programming(1)" at bounding box center [51, 65] width 30 height 5
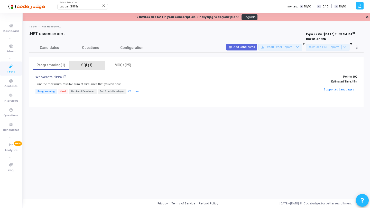
click at [95, 65] on div "SQL(1)" at bounding box center [87, 65] width 30 height 5
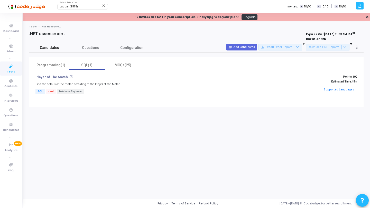
click at [56, 47] on span "Candidates" at bounding box center [49, 47] width 41 height 5
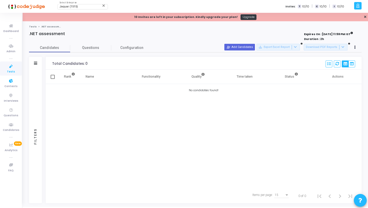
click at [16, 70] on link "Tests" at bounding box center [11, 69] width 22 height 14
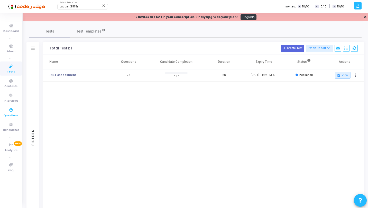
click at [12, 112] on icon at bounding box center [11, 110] width 11 height 6
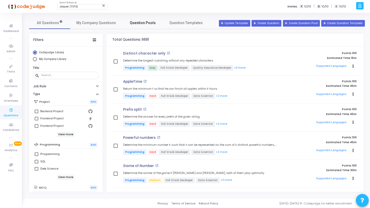
click at [138, 27] on link "Question Pools" at bounding box center [142, 23] width 41 height 12
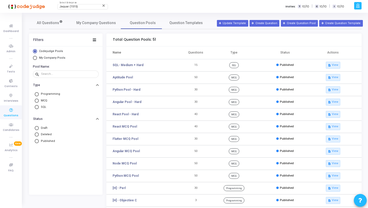
click at [56, 59] on span "My Company Pools" at bounding box center [52, 57] width 26 height 3
click at [37, 59] on input "My Company Pools" at bounding box center [35, 58] width 4 height 4
radio input "true"
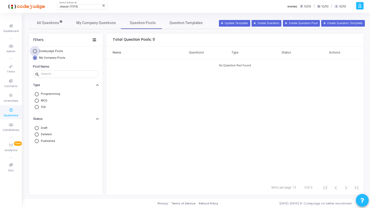
click at [44, 51] on span "Codejudge Pools" at bounding box center [51, 51] width 24 height 3
click at [37, 51] on input "Codejudge Pools" at bounding box center [35, 51] width 4 height 4
radio input "true"
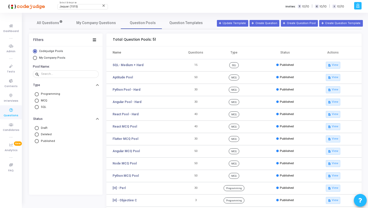
click at [51, 93] on span "Programming" at bounding box center [49, 94] width 21 height 4
click at [39, 93] on input "Programming" at bounding box center [37, 94] width 4 height 4
radio input "true"
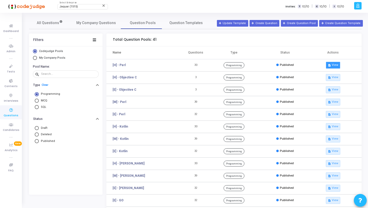
click at [327, 63] on button "description View" at bounding box center [332, 65] width 14 height 7
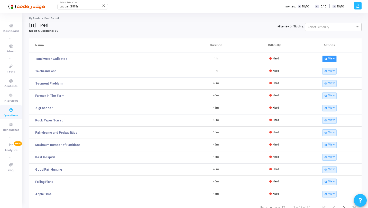
click at [333, 58] on link "visibility View" at bounding box center [329, 59] width 14 height 7
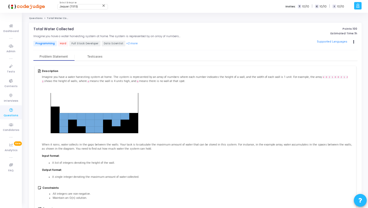
click at [36, 18] on link "Questions" at bounding box center [36, 18] width 14 height 3
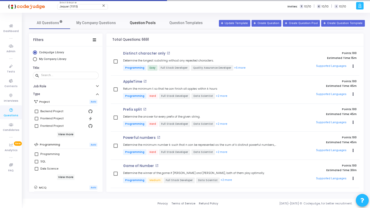
click at [136, 24] on span "Question Pools" at bounding box center [143, 22] width 26 height 5
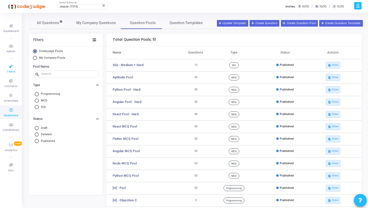
click at [9, 66] on icon at bounding box center [11, 66] width 11 height 6
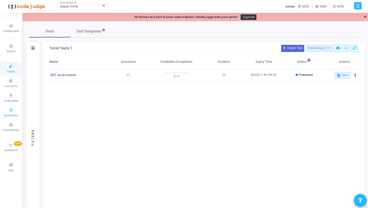
click at [10, 111] on icon at bounding box center [11, 110] width 11 height 6
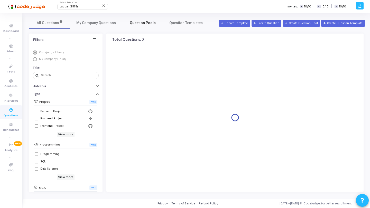
click at [133, 26] on link "Question Pools" at bounding box center [142, 23] width 41 height 12
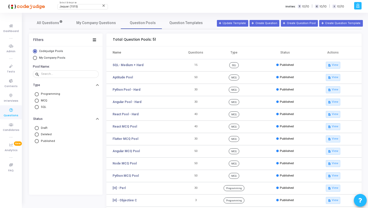
click at [52, 58] on span "My Company Pools" at bounding box center [52, 57] width 26 height 3
click at [37, 58] on input "My Company Pools" at bounding box center [35, 58] width 4 height 4
radio input "true"
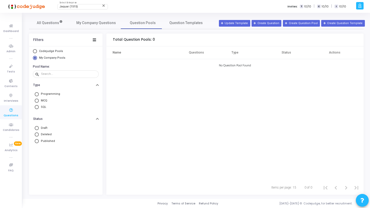
click at [44, 95] on span "Programming" at bounding box center [49, 94] width 21 height 4
click at [39, 95] on input "Programming" at bounding box center [37, 94] width 4 height 4
radio input "true"
click at [43, 100] on span "MCQ" at bounding box center [43, 101] width 8 height 4
click at [39, 100] on input "MCQ" at bounding box center [37, 101] width 4 height 4
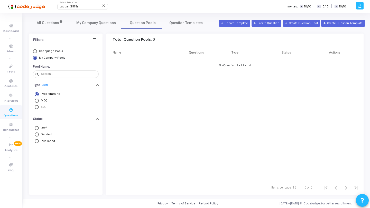
radio input "true"
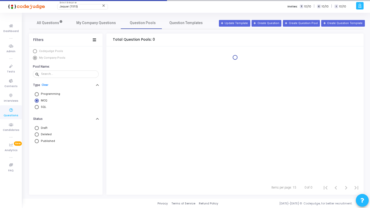
click at [43, 107] on span "SQL" at bounding box center [42, 107] width 7 height 4
click at [39, 107] on input "SQL" at bounding box center [37, 107] width 4 height 4
radio input "true"
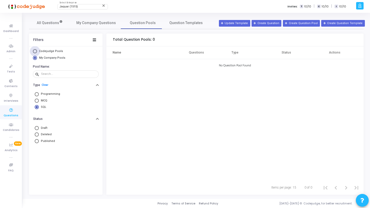
click at [54, 49] on span "Codejudge Pools" at bounding box center [50, 51] width 27 height 4
click at [37, 49] on input "Codejudge Pools" at bounding box center [35, 51] width 4 height 4
radio input "true"
click at [59, 57] on span "My Company Pools" at bounding box center [52, 57] width 26 height 3
click at [37, 57] on input "My Company Pools" at bounding box center [35, 58] width 4 height 4
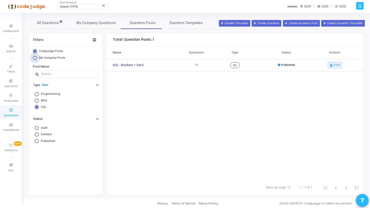
radio input "true"
click at [47, 50] on span "Codejudge Pools" at bounding box center [51, 51] width 24 height 3
click at [37, 50] on input "Codejudge Pools" at bounding box center [35, 51] width 4 height 4
radio input "true"
click at [46, 85] on link "Clear" at bounding box center [45, 84] width 7 height 3
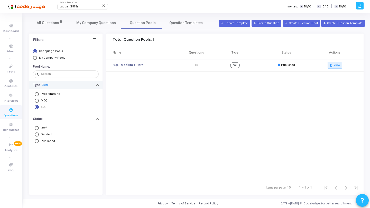
radio input "false"
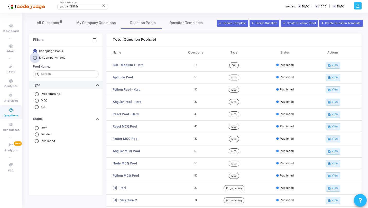
click at [54, 59] on span "My Company Pools" at bounding box center [52, 57] width 26 height 3
click at [37, 59] on input "My Company Pools" at bounding box center [35, 58] width 4 height 4
radio input "true"
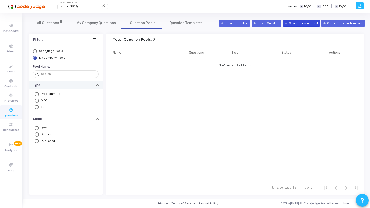
click at [300, 25] on button "Create Question Pool" at bounding box center [301, 23] width 37 height 7
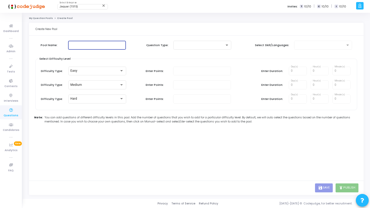
click at [104, 45] on input "text" at bounding box center [97, 45] width 54 height 4
type input "SQL"
click at [179, 45] on div at bounding box center [199, 45] width 49 height 4
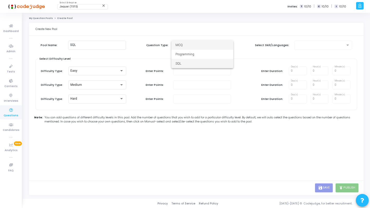
click at [197, 62] on span "SQL" at bounding box center [202, 63] width 54 height 9
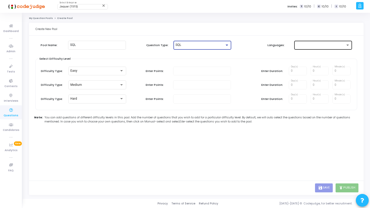
click at [306, 47] on div at bounding box center [323, 44] width 54 height 9
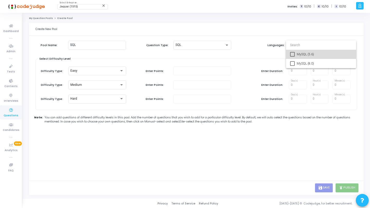
click at [303, 56] on span "MySQL (5.6)" at bounding box center [323, 54] width 55 height 9
click at [151, 64] on div at bounding box center [185, 104] width 370 height 208
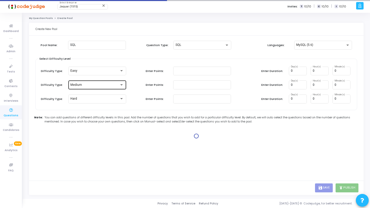
type input "100"
type input "15"
type input "100"
type input "30"
type input "100"
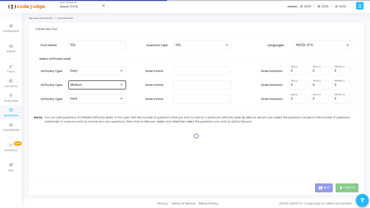
type input "45"
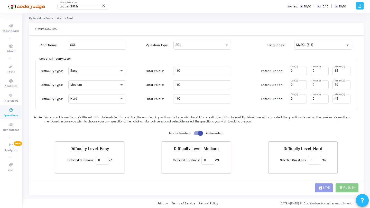
click at [198, 135] on span at bounding box center [200, 133] width 5 height 5
click at [196, 135] on input "checkbox" at bounding box center [196, 135] width 0 height 0
checkbox input "false"
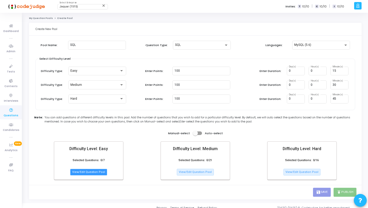
click at [97, 174] on button "View/Edit Question Pool" at bounding box center [88, 172] width 37 height 7
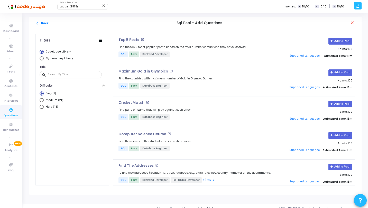
click at [60, 99] on span "Medium (21)" at bounding box center [54, 100] width 20 height 4
click at [44, 99] on input "Medium (21)" at bounding box center [42, 100] width 4 height 4
radio input "true"
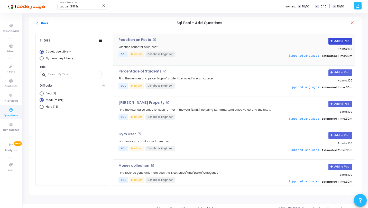
click at [340, 43] on button "Add to Pool" at bounding box center [340, 41] width 24 height 7
click at [339, 72] on button "Add to Pool" at bounding box center [340, 73] width 24 height 7
click at [342, 104] on button "Add to Pool" at bounding box center [340, 104] width 24 height 7
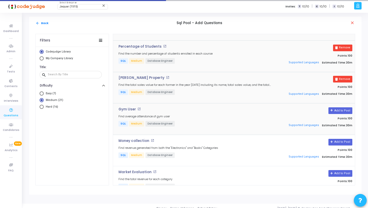
scroll to position [45, 0]
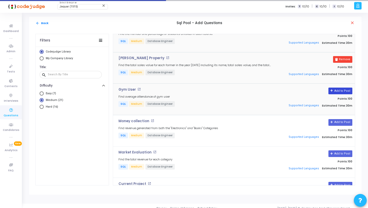
click at [344, 93] on button "Add to Pool" at bounding box center [340, 91] width 24 height 7
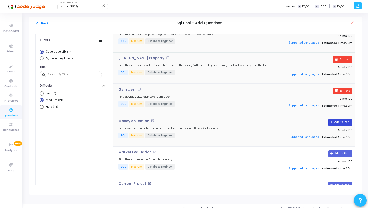
click at [343, 120] on button "Add to Pool" at bounding box center [340, 122] width 24 height 7
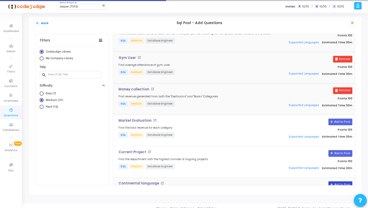
scroll to position [143, 0]
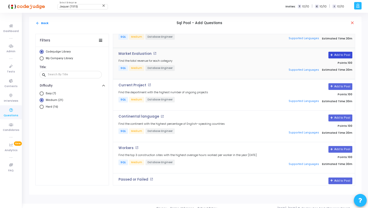
click at [337, 55] on button "Add to Pool" at bounding box center [340, 55] width 24 height 7
click at [345, 85] on button "Add to Pool" at bounding box center [340, 86] width 24 height 7
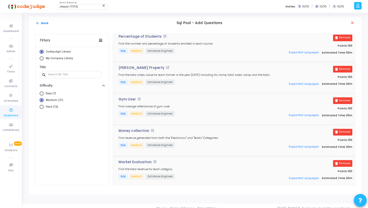
scroll to position [142, 0]
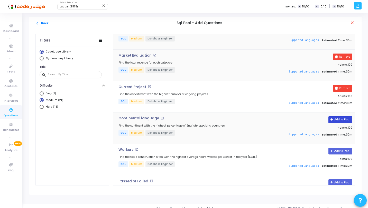
click at [343, 120] on button "Add to Pool" at bounding box center [340, 120] width 24 height 7
click at [339, 150] on button "Add to Pool" at bounding box center [340, 151] width 24 height 7
click at [337, 181] on button "Add to Pool" at bounding box center [340, 183] width 24 height 7
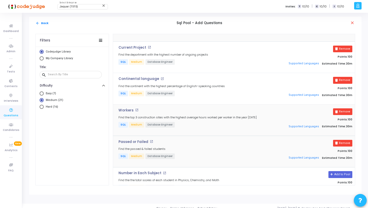
drag, startPoint x: 337, startPoint y: 171, endPoint x: 326, endPoint y: 157, distance: 17.7
click at [337, 171] on button "Add to Pool" at bounding box center [340, 174] width 24 height 7
click at [54, 107] on span "Hard (16)" at bounding box center [51, 107] width 14 height 4
click at [44, 107] on input "Hard (16)" at bounding box center [42, 107] width 4 height 4
radio input "true"
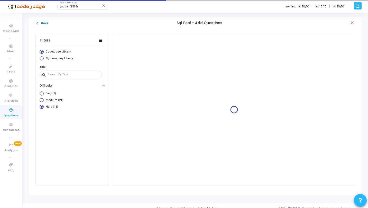
scroll to position [0, 0]
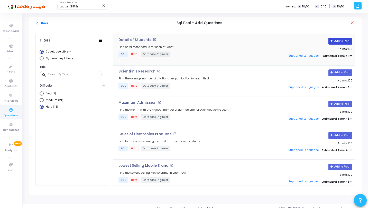
drag, startPoint x: 339, startPoint y: 42, endPoint x: 340, endPoint y: 46, distance: 4.3
click at [339, 42] on button "Add to Pool" at bounding box center [340, 41] width 24 height 7
click at [341, 72] on button "Add to Pool" at bounding box center [340, 73] width 24 height 7
click at [339, 102] on button "Add to Pool" at bounding box center [340, 104] width 24 height 7
drag, startPoint x: 340, startPoint y: 135, endPoint x: 339, endPoint y: 141, distance: 6.3
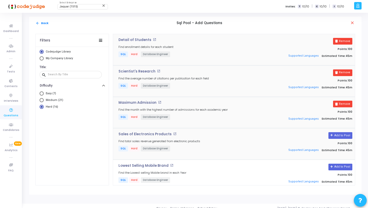
click at [340, 135] on button "Add to Pool" at bounding box center [340, 135] width 24 height 7
click at [343, 166] on button "Add to Pool" at bounding box center [340, 167] width 24 height 7
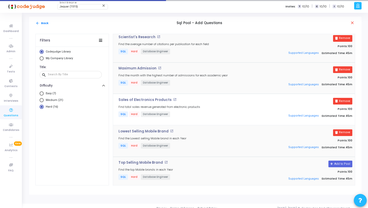
scroll to position [89, 0]
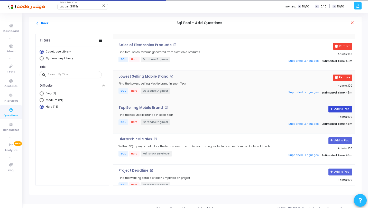
click at [340, 108] on button "Add to Pool" at bounding box center [340, 109] width 24 height 7
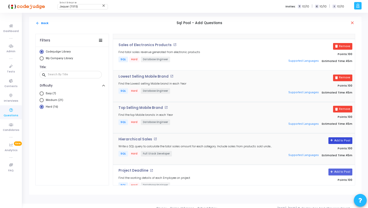
click at [343, 142] on button "Add to Pool" at bounding box center [340, 141] width 24 height 7
click at [338, 170] on button "Add to Pool" at bounding box center [340, 172] width 24 height 7
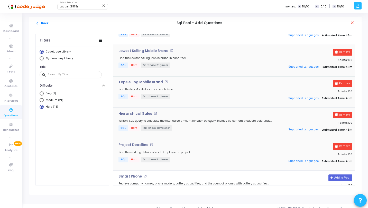
scroll to position [134, 0]
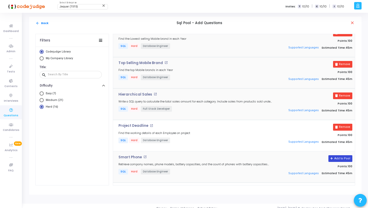
click at [340, 156] on button "Add to Pool" at bounding box center [340, 159] width 24 height 7
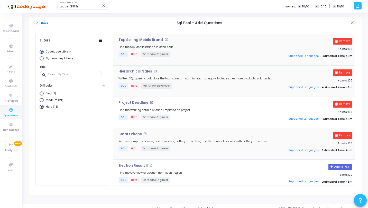
scroll to position [229, 0]
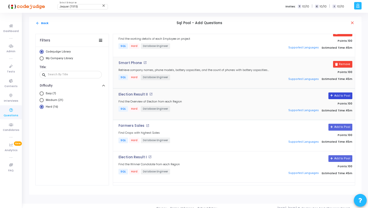
click at [335, 93] on button "Add to Pool" at bounding box center [340, 96] width 24 height 7
click at [43, 21] on button "arrow_back Back" at bounding box center [41, 23] width 13 height 5
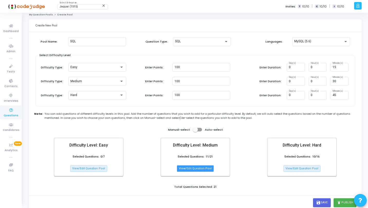
scroll to position [4, 0]
click at [200, 167] on button "View/Edit Question Pool" at bounding box center [195, 168] width 37 height 7
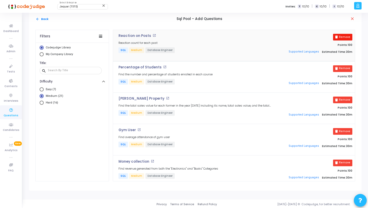
click at [341, 37] on button "Remove" at bounding box center [342, 37] width 19 height 7
click at [42, 19] on button "arrow_back Back" at bounding box center [41, 19] width 13 height 5
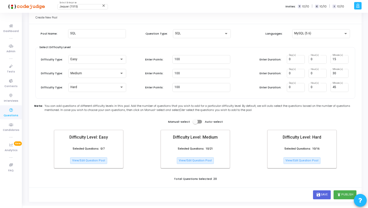
scroll to position [18, 0]
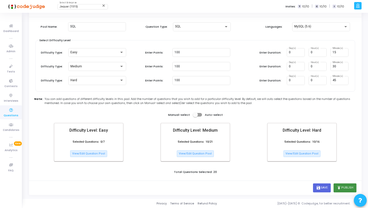
click at [344, 187] on button "publish Publish" at bounding box center [344, 188] width 23 height 9
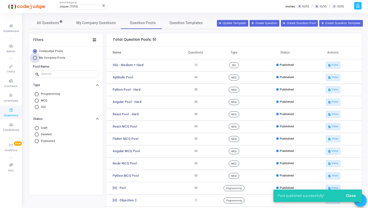
click at [59, 56] on span "My Company Pools" at bounding box center [52, 57] width 26 height 3
click at [37, 56] on input "My Company Pools" at bounding box center [35, 58] width 4 height 4
radio input "true"
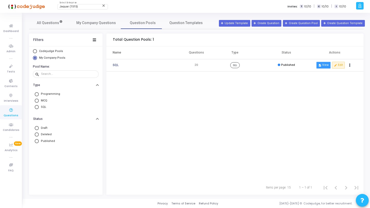
click at [324, 66] on button "description View" at bounding box center [323, 65] width 14 height 7
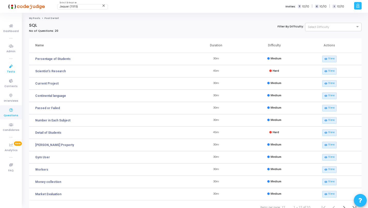
click at [12, 65] on icon at bounding box center [11, 66] width 11 height 6
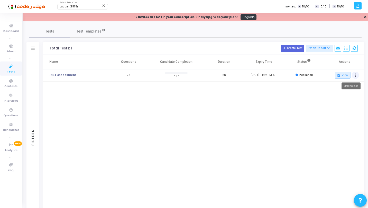
click at [355, 75] on icon at bounding box center [354, 75] width 1 height 3
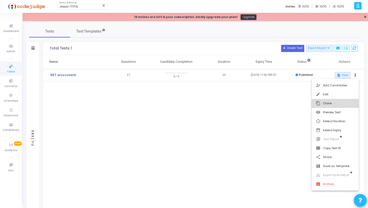
click at [323, 104] on button "content_copy Clone" at bounding box center [334, 103] width 47 height 9
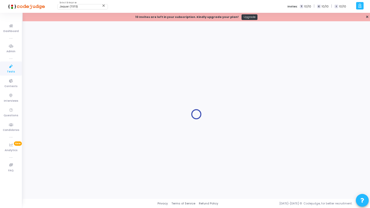
type input ".NET assessment"
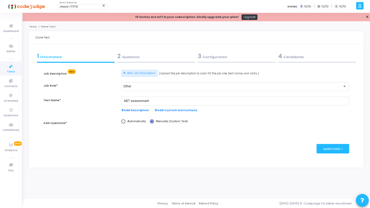
click at [140, 58] on div "2 Questions" at bounding box center [156, 56] width 78 height 8
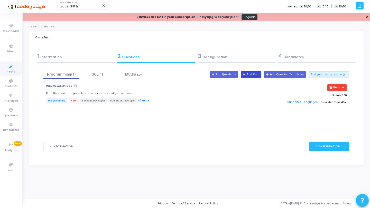
click at [255, 75] on button "Add Pool" at bounding box center [250, 74] width 21 height 7
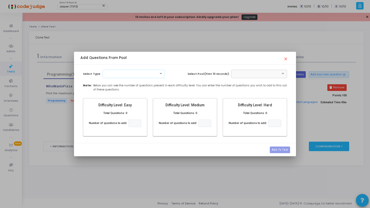
click at [144, 72] on div at bounding box center [134, 73] width 62 height 4
click at [113, 98] on div "SQL" at bounding box center [134, 99] width 62 height 8
click at [255, 74] on input "text" at bounding box center [254, 73] width 40 height 4
click at [235, 83] on span "SQL" at bounding box center [236, 82] width 5 height 4
click at [203, 124] on input "number" at bounding box center [204, 123] width 13 height 7
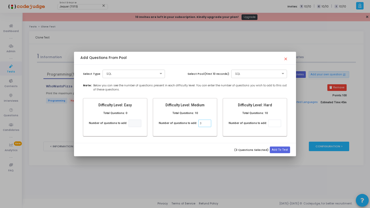
type input "3"
click at [274, 124] on input "number" at bounding box center [274, 123] width 13 height 7
type input "2"
click at [281, 150] on button "Add To Test" at bounding box center [279, 150] width 20 height 7
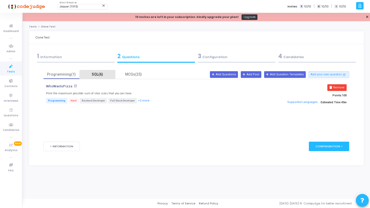
click at [109, 75] on div "SQL(6)" at bounding box center [97, 74] width 30 height 5
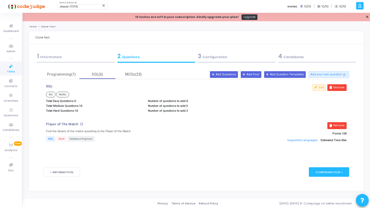
click at [81, 105] on p "Total Medium Questions: 10" at bounding box center [94, 105] width 96 height 3
click at [12, 115] on span "Questions" at bounding box center [11, 116] width 15 height 4
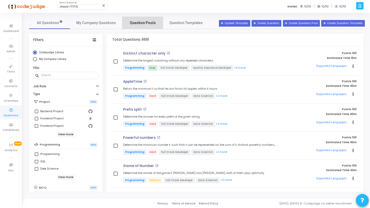
click at [141, 25] on span "Question Pools" at bounding box center [143, 22] width 26 height 5
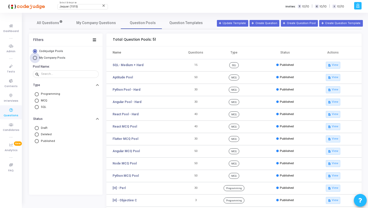
click at [53, 58] on span "My Company Pools" at bounding box center [52, 57] width 26 height 3
click at [37, 58] on input "My Company Pools" at bounding box center [35, 58] width 4 height 4
radio input "true"
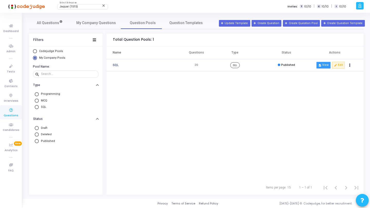
click at [326, 63] on button "description View" at bounding box center [323, 65] width 14 height 7
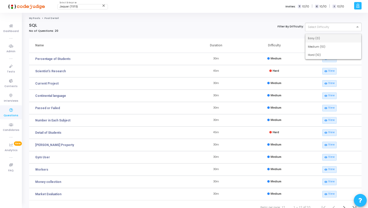
click at [325, 27] on div at bounding box center [333, 26] width 56 height 4
click at [314, 47] on span "Medium (10)" at bounding box center [315, 47] width 17 height 4
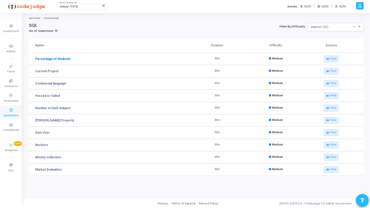
click at [49, 57] on link "Percentage of Students" at bounding box center [52, 59] width 35 height 5
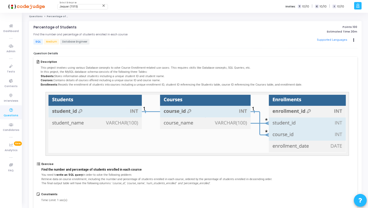
scroll to position [3, 0]
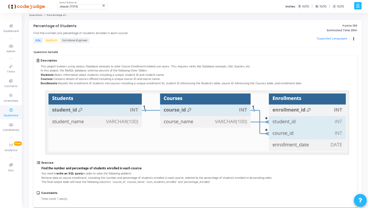
click at [40, 16] on link "Questions" at bounding box center [36, 15] width 14 height 3
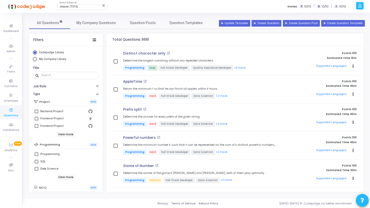
scroll to position [91, 0]
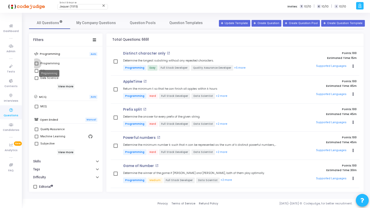
click at [46, 62] on div "Programming" at bounding box center [49, 64] width 19 height 6
click at [36, 65] on input "Programming" at bounding box center [36, 65] width 0 height 0
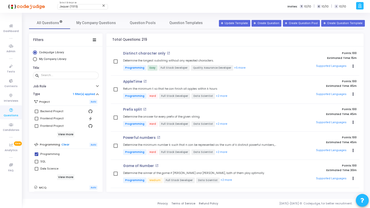
click at [65, 145] on link "Clear" at bounding box center [65, 144] width 8 height 3
checkbox input "false"
click at [141, 22] on span "Question Pools" at bounding box center [143, 22] width 26 height 5
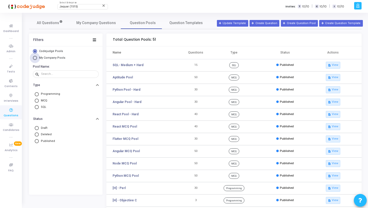
click at [51, 59] on span "My Company Pools" at bounding box center [52, 57] width 26 height 3
click at [37, 59] on input "My Company Pools" at bounding box center [35, 58] width 4 height 4
radio input "true"
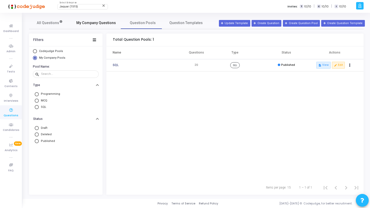
click at [86, 23] on span "My Company Questions" at bounding box center [96, 22] width 40 height 5
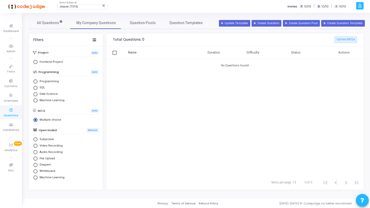
click at [52, 83] on span "Programming" at bounding box center [47, 82] width 21 height 4
click at [37, 83] on input "Programming" at bounding box center [35, 82] width 4 height 4
radio input "true"
radio input "false"
click at [55, 23] on span "All Questions" at bounding box center [50, 22] width 26 height 5
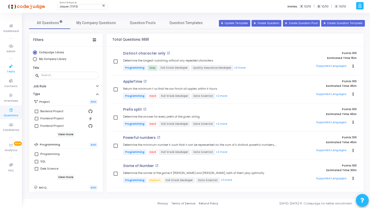
click at [13, 71] on span "Tests" at bounding box center [11, 72] width 8 height 4
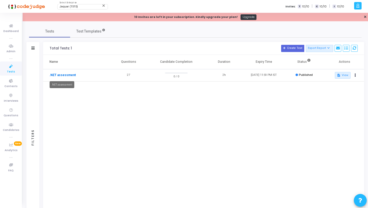
click at [62, 75] on link ".NET assessment" at bounding box center [62, 75] width 26 height 5
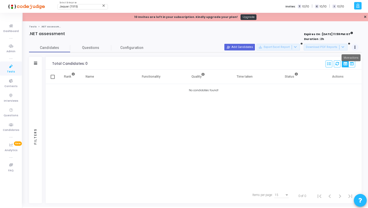
click at [353, 48] on button at bounding box center [354, 47] width 7 height 7
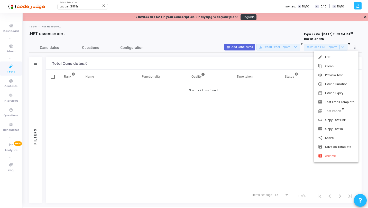
click at [89, 51] on div at bounding box center [184, 104] width 368 height 208
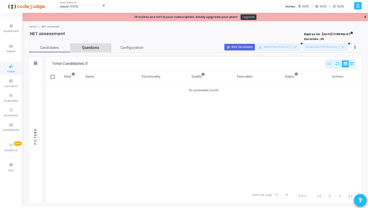
click at [90, 50] on span "Questions" at bounding box center [90, 47] width 41 height 5
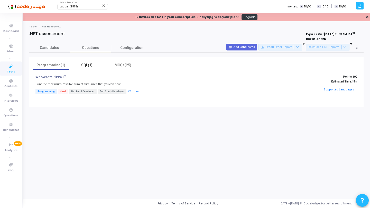
click at [87, 66] on div "SQL(1)" at bounding box center [87, 65] width 30 height 5
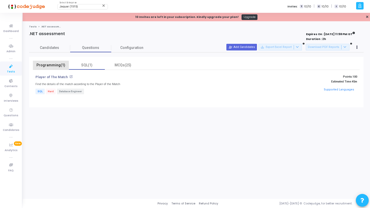
click at [50, 68] on div "Programming(1)" at bounding box center [51, 65] width 36 height 9
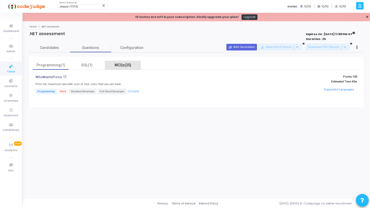
click at [118, 67] on div "MCQs(25)" at bounding box center [123, 65] width 30 height 5
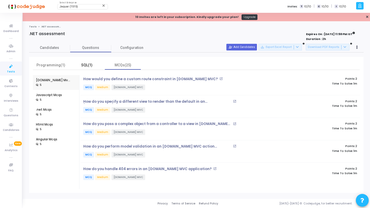
click at [80, 67] on div "SQL(1)" at bounding box center [87, 65] width 30 height 5
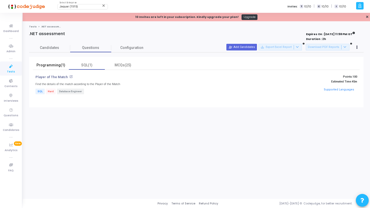
click at [61, 67] on div "Programming(1)" at bounding box center [51, 65] width 30 height 5
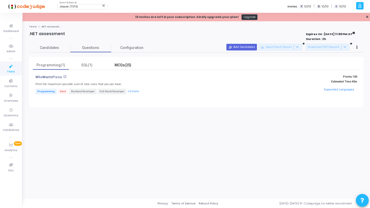
click at [118, 69] on div "MCQs(25)" at bounding box center [123, 65] width 36 height 9
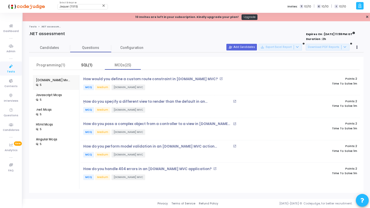
click at [86, 68] on div "SQL(1)" at bounding box center [87, 65] width 36 height 9
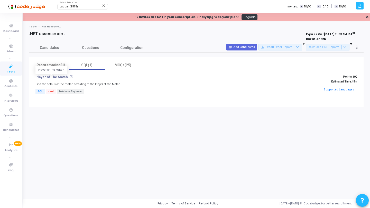
click at [61, 77] on p "Player of The Match" at bounding box center [51, 77] width 32 height 4
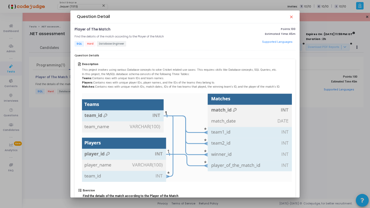
click at [290, 15] on mat-icon "close" at bounding box center [291, 17] width 4 height 4
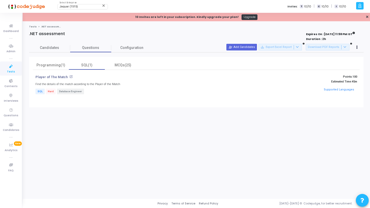
click at [69, 77] on mat-icon "open_in_new" at bounding box center [70, 76] width 3 height 3
click at [61, 64] on div "Programming(1)" at bounding box center [51, 65] width 30 height 5
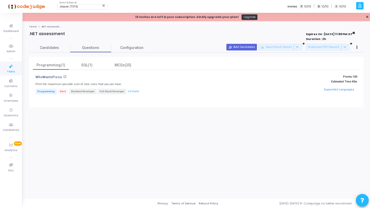
click at [63, 77] on mat-icon "open_in_new" at bounding box center [64, 76] width 3 height 3
click at [12, 67] on icon at bounding box center [11, 66] width 11 height 6
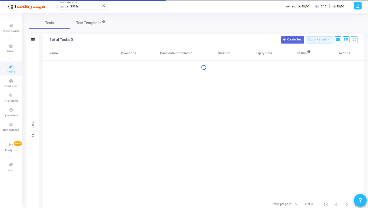
click at [73, 7] on span "Jaquar (1515)" at bounding box center [68, 6] width 18 height 3
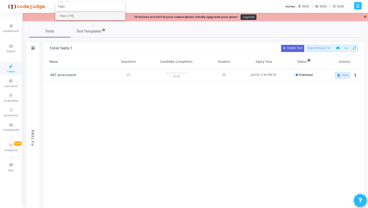
type input "Titan"
click at [78, 17] on span "Titan (770)" at bounding box center [90, 16] width 62 height 8
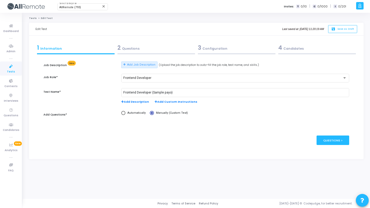
click at [151, 53] on div at bounding box center [156, 53] width 78 height 1
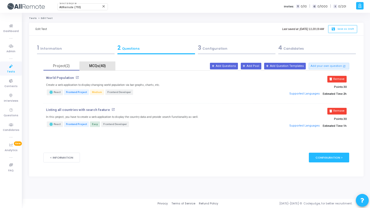
click at [96, 65] on div "MCQs(40)" at bounding box center [97, 65] width 30 height 5
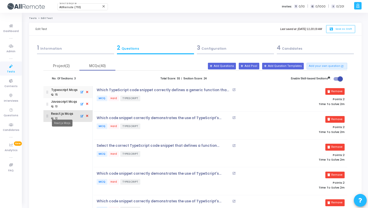
click at [65, 113] on div "React.js Mcqs" at bounding box center [62, 114] width 22 height 5
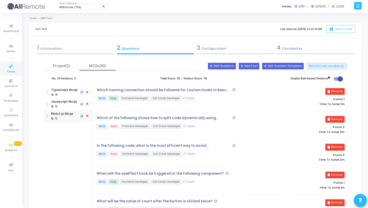
scroll to position [245, 0]
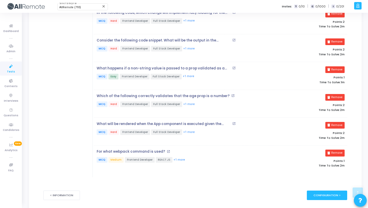
click at [167, 150] on mat-icon "open_in_new" at bounding box center [168, 151] width 3 height 3
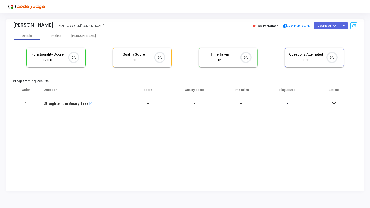
scroll to position [11, 13]
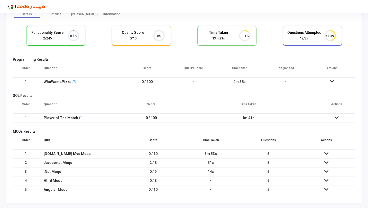
scroll to position [22, 0]
click at [325, 153] on icon at bounding box center [326, 153] width 4 height 4
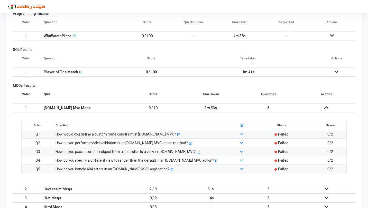
scroll to position [95, 0]
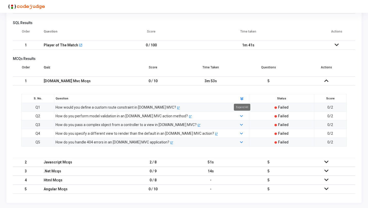
click at [241, 99] on icon at bounding box center [241, 98] width 5 height 5
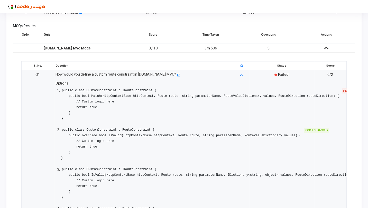
scroll to position [140, 0]
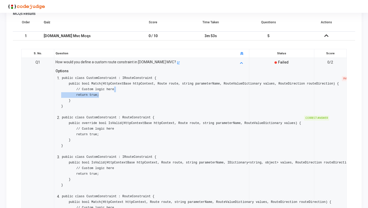
drag, startPoint x: 318, startPoint y: 87, endPoint x: 239, endPoint y: 98, distance: 79.6
click at [240, 98] on pre "public class CustomConstraint : IRouteConstraint { public bool Match(HttpContex…" at bounding box center [199, 92] width 277 height 34
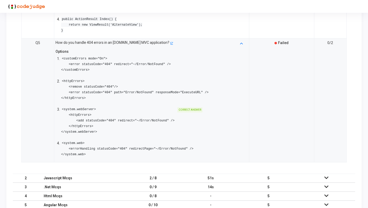
scroll to position [827, 0]
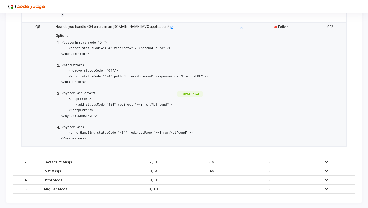
click at [192, 161] on div "51s" at bounding box center [210, 162] width 47 height 8
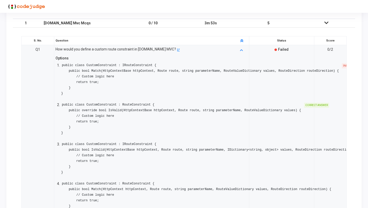
scroll to position [95, 0]
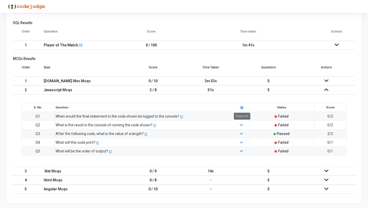
click at [242, 108] on polygon at bounding box center [241, 109] width 3 height 2
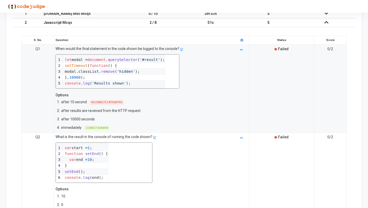
scroll to position [157, 0]
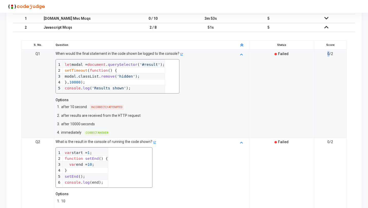
drag, startPoint x: 330, startPoint y: 55, endPoint x: 325, endPoint y: 54, distance: 4.4
click at [325, 54] on td "0/2" at bounding box center [330, 94] width 33 height 89
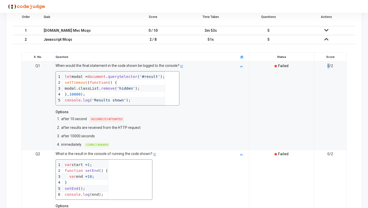
scroll to position [0, 0]
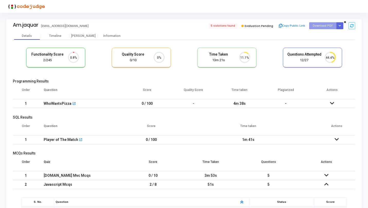
click at [326, 183] on icon at bounding box center [326, 185] width 4 height 4
click at [123, 104] on td "WhoWantsPizza open_in_new" at bounding box center [80, 103] width 85 height 9
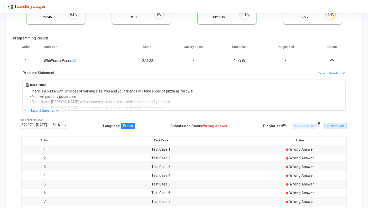
scroll to position [89, 0]
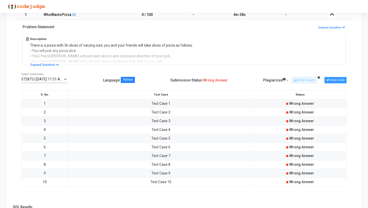
click at [332, 80] on button "View Code" at bounding box center [335, 80] width 22 height 7
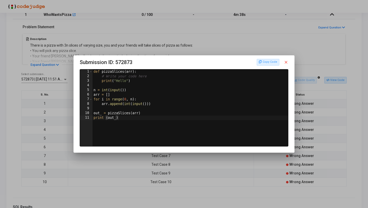
click at [287, 61] on mat-icon "close" at bounding box center [285, 62] width 5 height 5
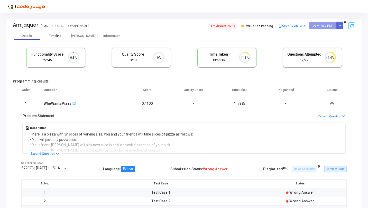
click at [60, 35] on div "Timeline" at bounding box center [55, 36] width 12 height 4
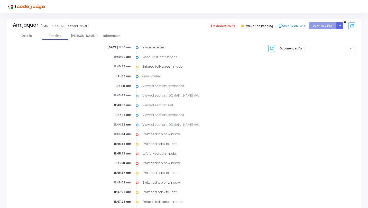
click at [87, 40] on div "[DATE] 11:39 am Invite received. 11:40:29 am Read Test Instructions 11:40:58 am…" at bounding box center [184, 171] width 342 height 262
click at [86, 33] on div "[PERSON_NAME]" at bounding box center [83, 36] width 28 height 8
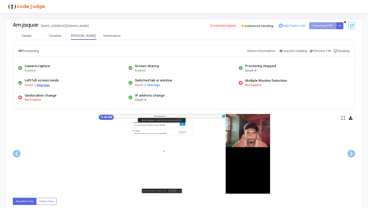
click at [43, 87] on button "View logs" at bounding box center [42, 85] width 13 height 5
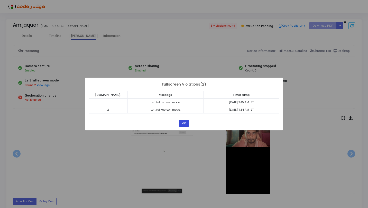
click at [183, 121] on button "OK" at bounding box center [184, 123] width 10 height 7
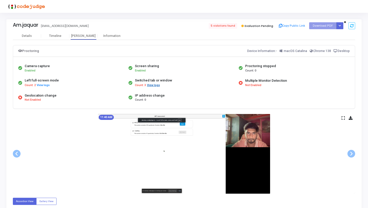
click at [154, 85] on button "View logs" at bounding box center [153, 85] width 13 height 5
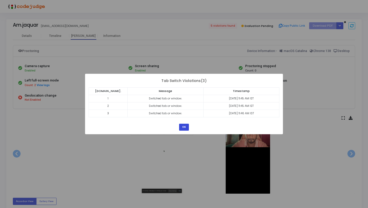
click at [184, 125] on button "OK" at bounding box center [184, 127] width 10 height 7
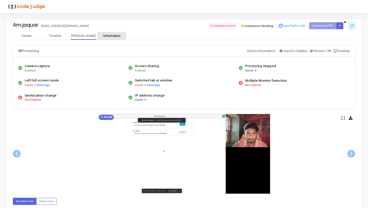
click at [112, 35] on div "Information" at bounding box center [112, 36] width 28 height 4
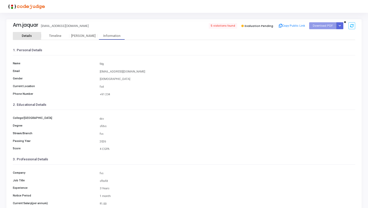
click at [32, 35] on div "Details" at bounding box center [27, 36] width 28 height 4
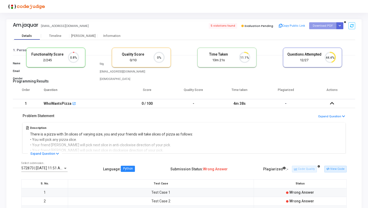
scroll to position [11, 13]
click at [82, 34] on div "Proctor" at bounding box center [83, 36] width 28 height 8
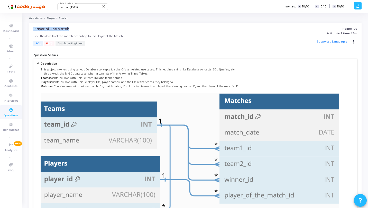
drag, startPoint x: 33, startPoint y: 28, endPoint x: 72, endPoint y: 29, distance: 39.3
click at [72, 29] on h4 "Player of The Match open_in_new" at bounding box center [139, 29] width 213 height 4
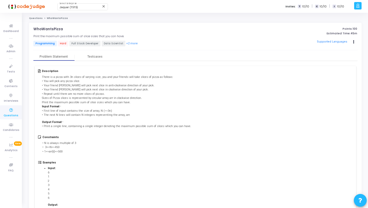
click at [119, 8] on div "Jaquar (1515) Select Enterprise close Invites: T 10/10 | C 10/10 | I 10/10" at bounding box center [201, 6] width 301 height 13
click at [141, 8] on div "Jaquar (1515) Select Enterprise close Invites: T 10/10 | C 10/10 | I 10/10" at bounding box center [201, 6] width 301 height 13
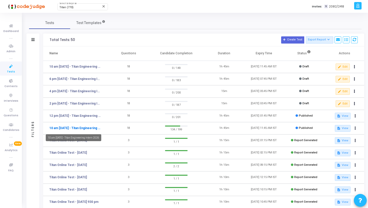
click at [82, 127] on link "10 am [DATE] - Titan Engineering Intern 2026" at bounding box center [74, 128] width 51 height 5
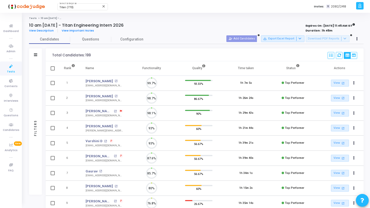
click at [40, 78] on div "Filters" at bounding box center [35, 128] width 13 height 134
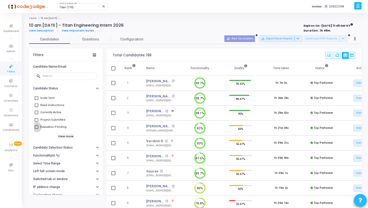
click at [55, 127] on span "Evaluation Pending" at bounding box center [53, 127] width 26 height 6
click at [36, 129] on input "Evaluation Pending" at bounding box center [36, 129] width 0 height 0
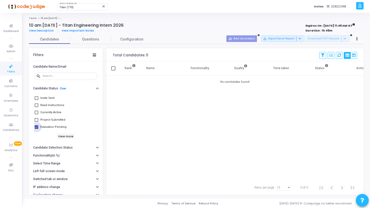
click at [48, 128] on span "Evaluation Pending" at bounding box center [53, 127] width 26 height 6
click at [36, 129] on input "Evaluation Pending" at bounding box center [36, 129] width 0 height 0
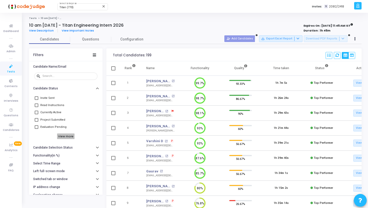
click at [64, 135] on h6 "View more" at bounding box center [66, 137] width 18 height 6
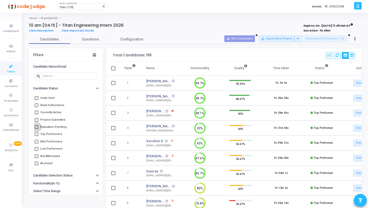
click at [51, 127] on span "Evaluation Pending" at bounding box center [53, 127] width 26 height 6
click at [36, 129] on input "Evaluation Pending" at bounding box center [36, 129] width 0 height 0
checkbox input "true"
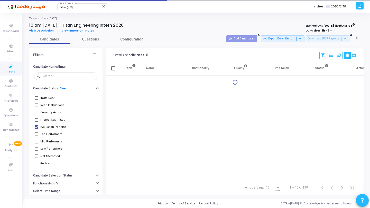
click at [51, 133] on span "Top Performers" at bounding box center [51, 134] width 22 height 6
click at [36, 136] on input "Top Performers" at bounding box center [36, 136] width 0 height 0
checkbox input "true"
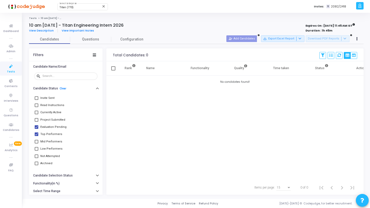
click at [51, 142] on span "Mid Performers" at bounding box center [51, 142] width 22 height 6
click at [36, 144] on input "Mid Performers" at bounding box center [36, 144] width 0 height 0
checkbox input "true"
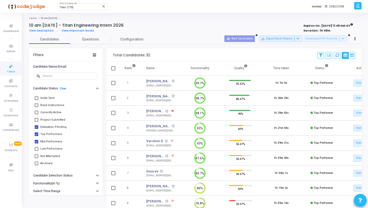
click at [52, 149] on span "Low Performers" at bounding box center [51, 149] width 22 height 6
click at [36, 151] on input "Low Performers" at bounding box center [36, 151] width 0 height 0
checkbox input "true"
click at [63, 88] on link "Clear" at bounding box center [63, 88] width 7 height 3
checkbox input "false"
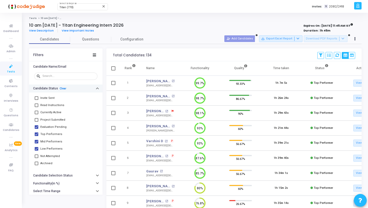
checkbox input "false"
click at [51, 126] on span "Evaluation Pending" at bounding box center [53, 127] width 26 height 6
click at [36, 129] on input "Evaluation Pending" at bounding box center [36, 129] width 0 height 0
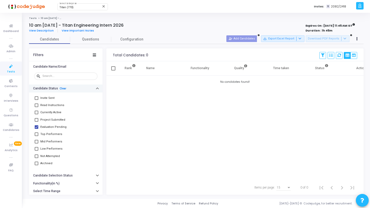
click at [61, 88] on link "Clear" at bounding box center [63, 88] width 7 height 3
checkbox input "false"
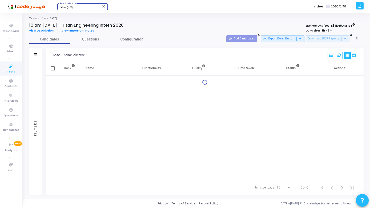
click at [71, 7] on span "Titan (770)" at bounding box center [66, 7] width 14 height 3
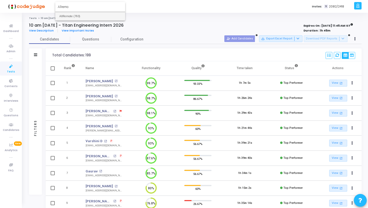
type input "Allremo"
click at [73, 15] on span "AllRemote (793)" at bounding box center [90, 16] width 62 height 8
